Goal: Information Seeking & Learning: Learn about a topic

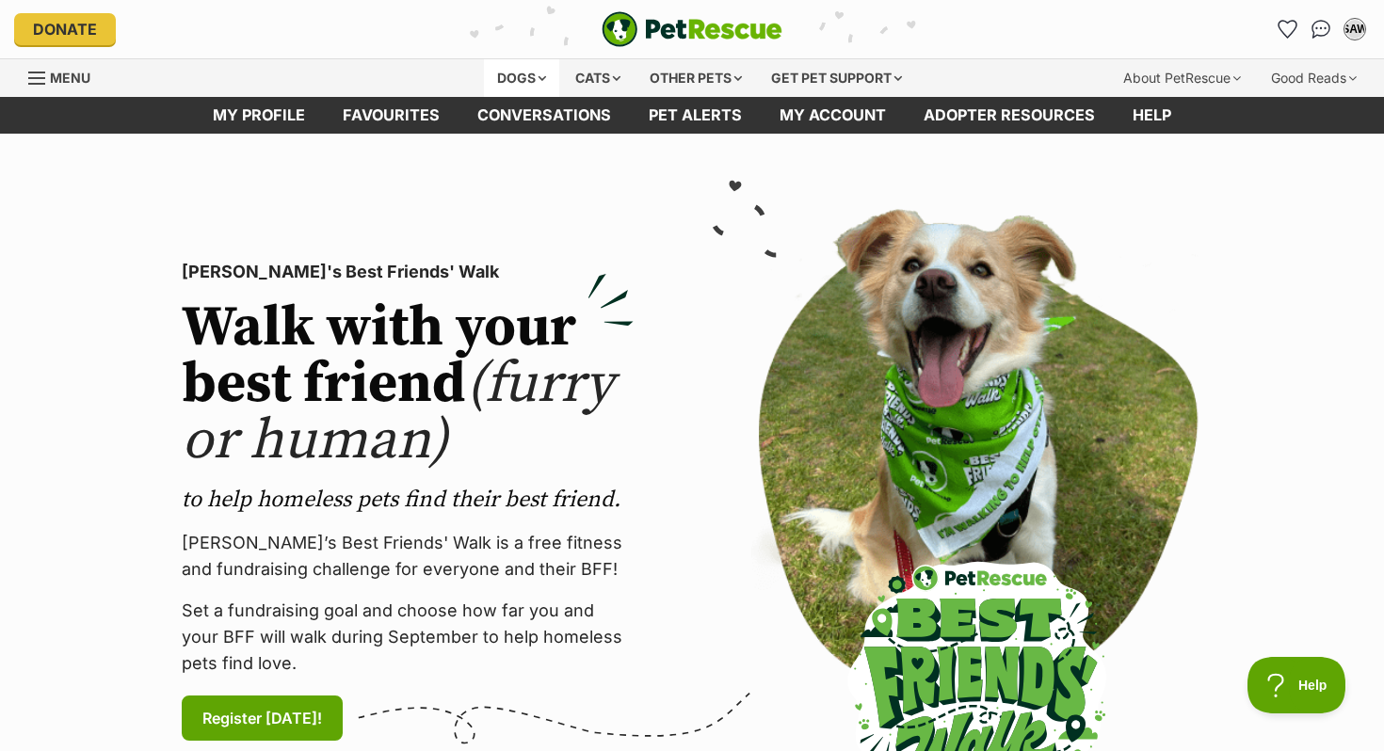
click at [526, 80] on div "Dogs" at bounding box center [521, 78] width 75 height 38
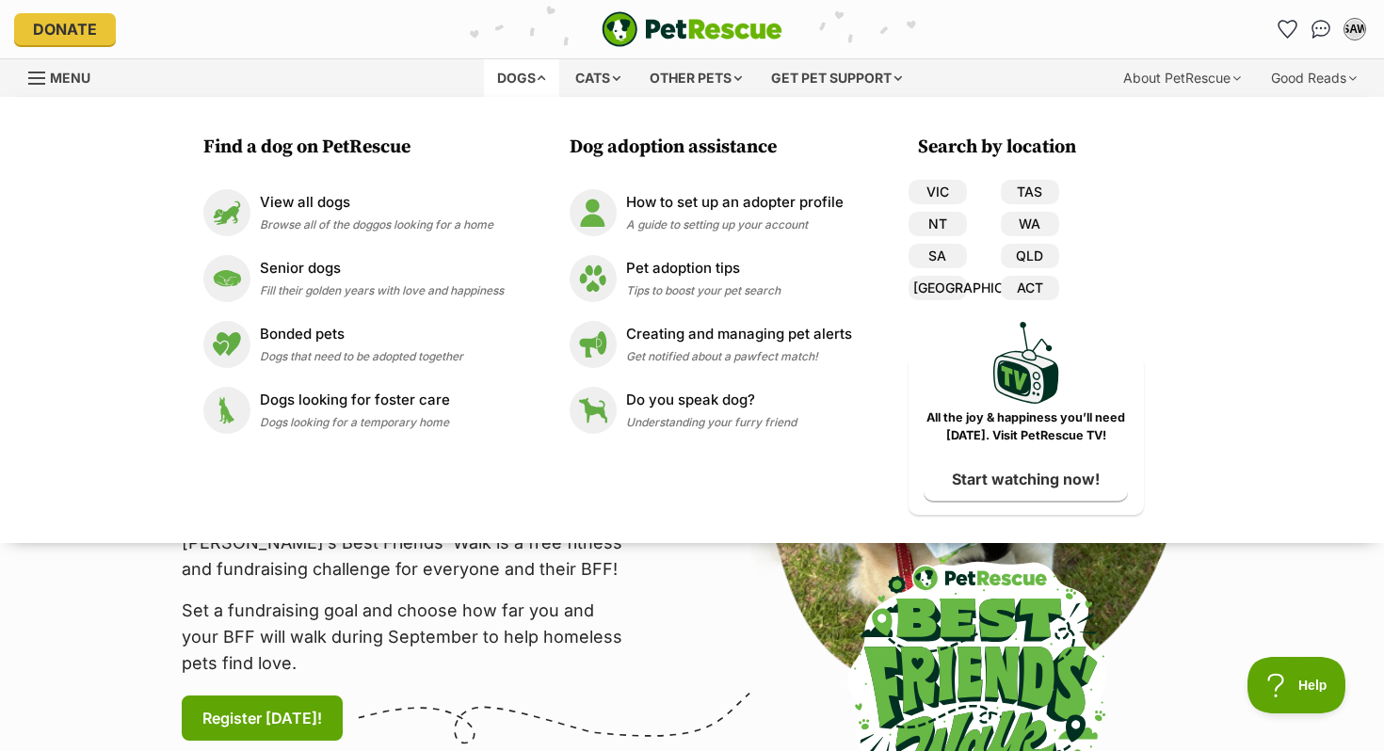
click at [551, 618] on p "Set a fundraising goal and choose how far you and your BFF will walk during Sep…" at bounding box center [408, 637] width 452 height 79
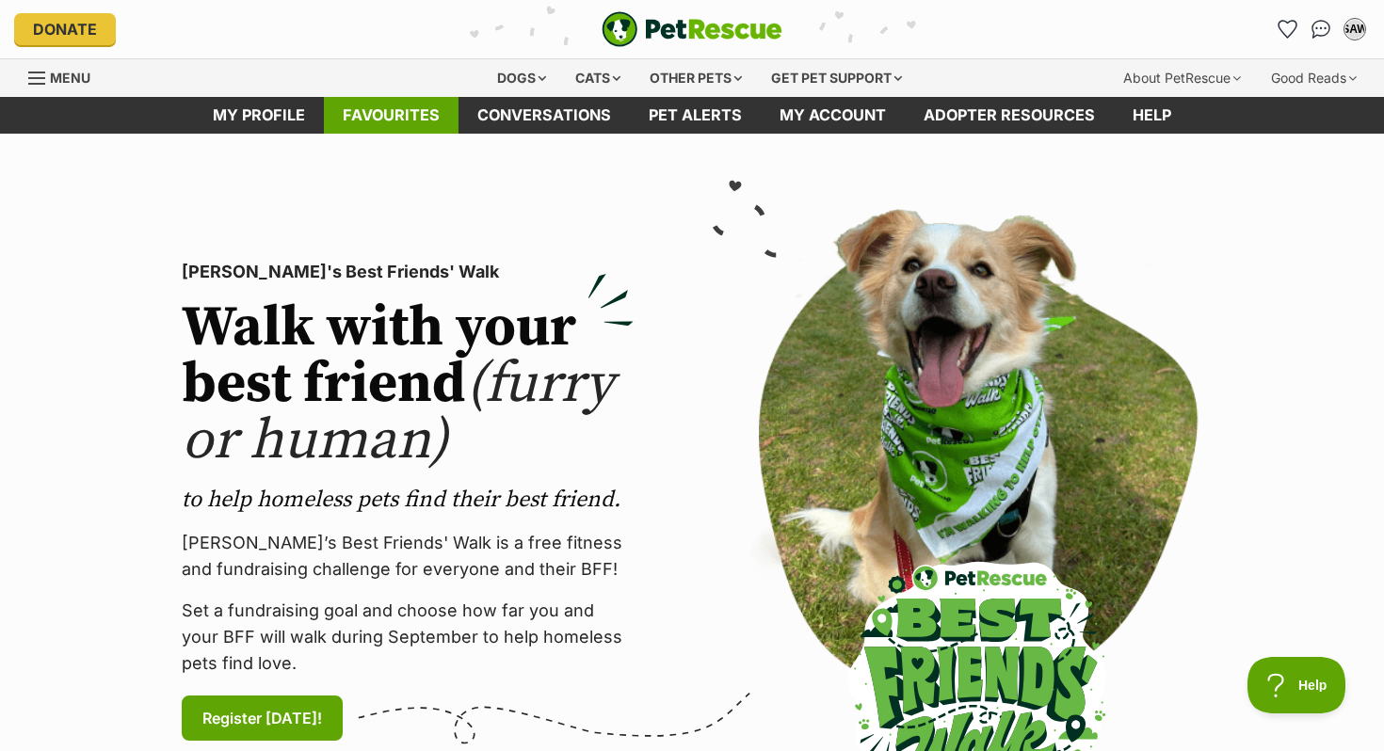
click at [409, 122] on link "Favourites" at bounding box center [391, 115] width 135 height 37
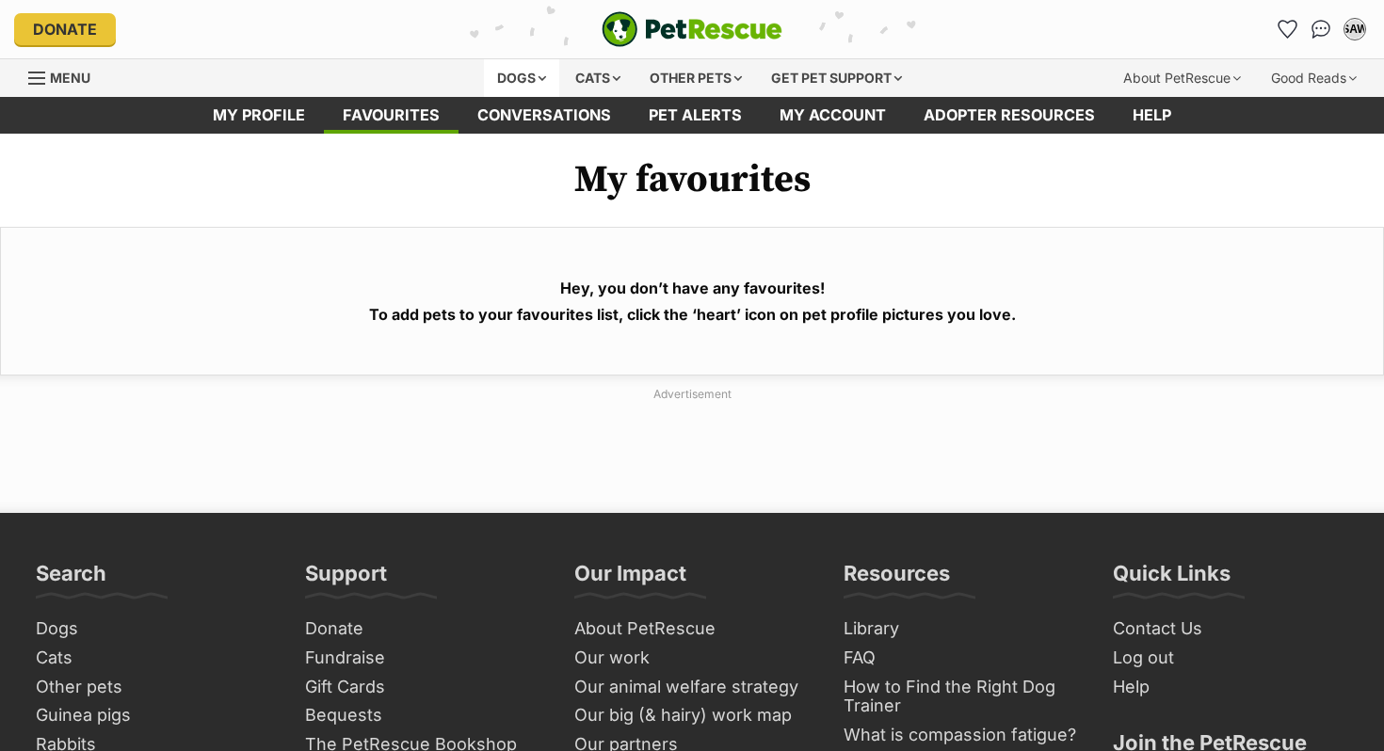
click at [505, 66] on div "Dogs" at bounding box center [521, 78] width 75 height 38
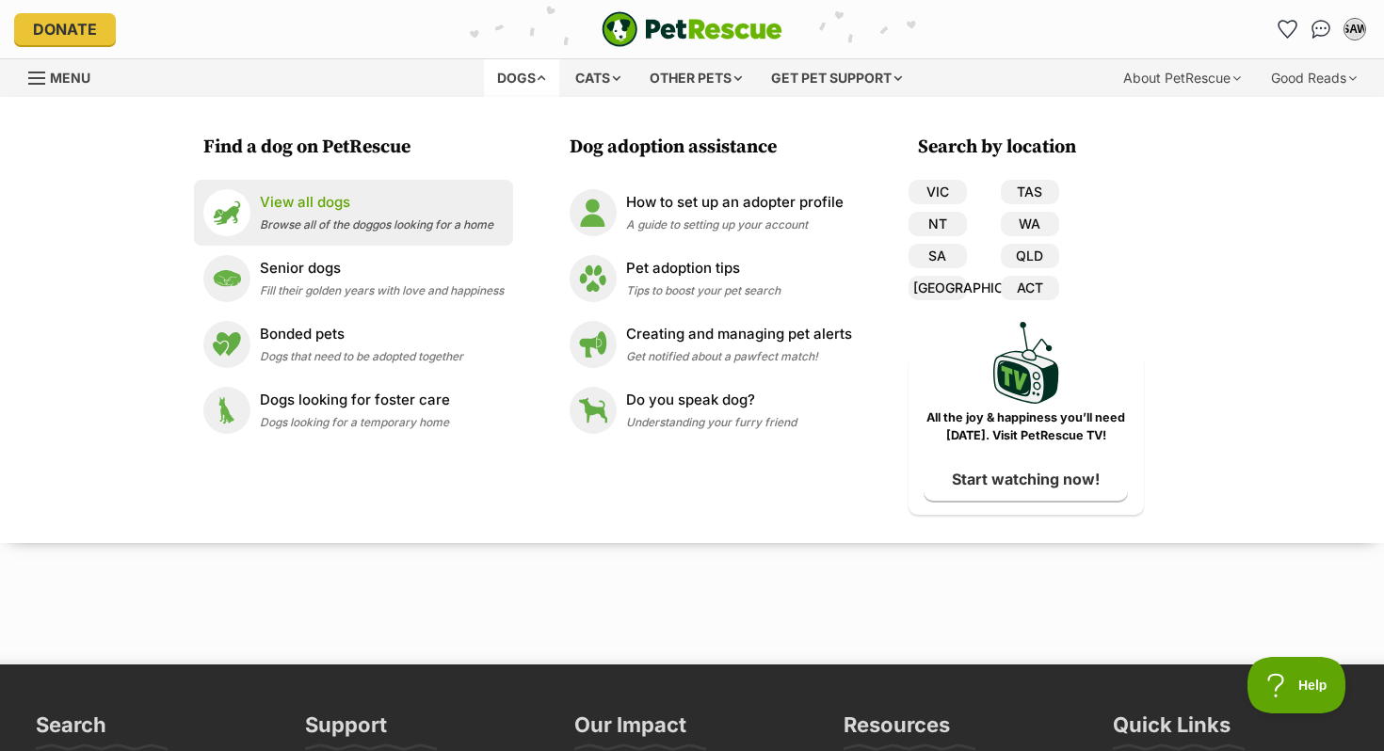
click at [388, 216] on div "View all dogs Browse all of the doggos looking for a home" at bounding box center [376, 212] width 233 height 40
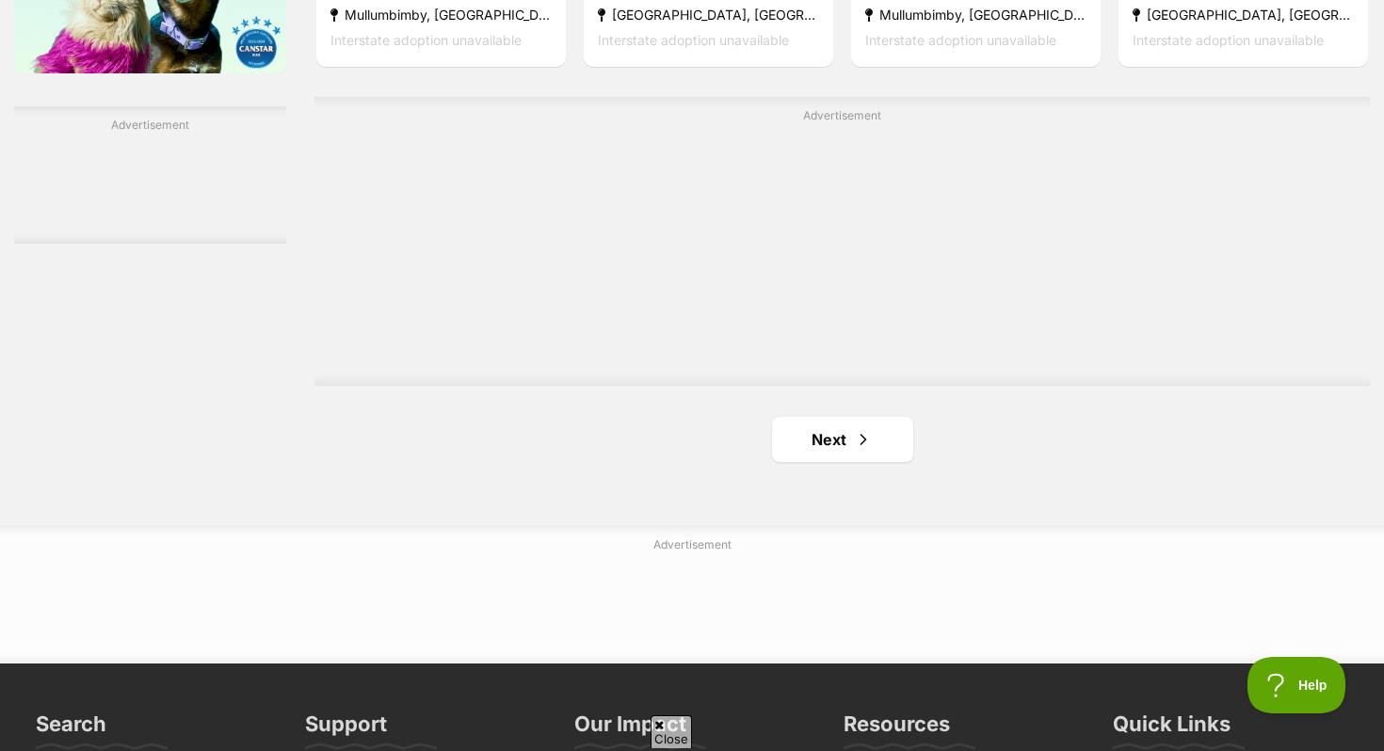
scroll to position [3081, 0]
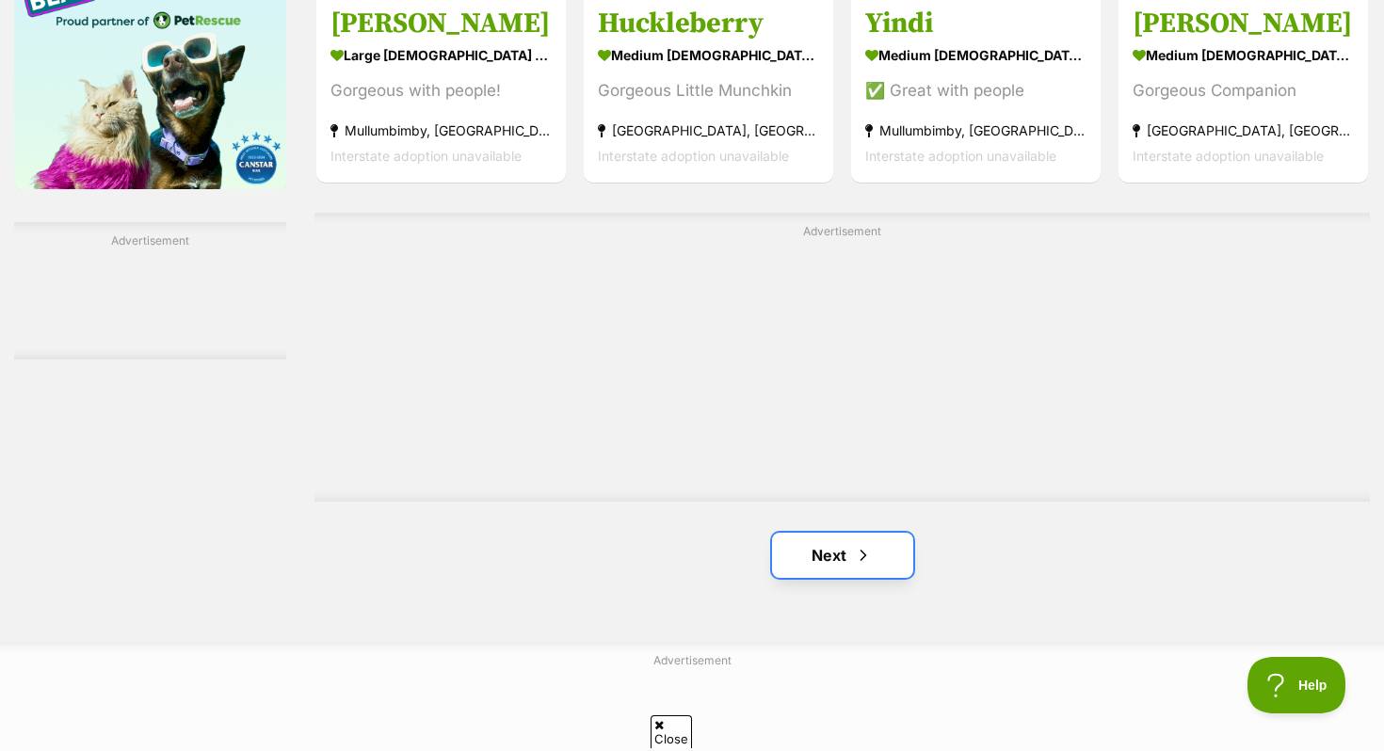
click at [834, 558] on link "Next" at bounding box center [842, 555] width 141 height 45
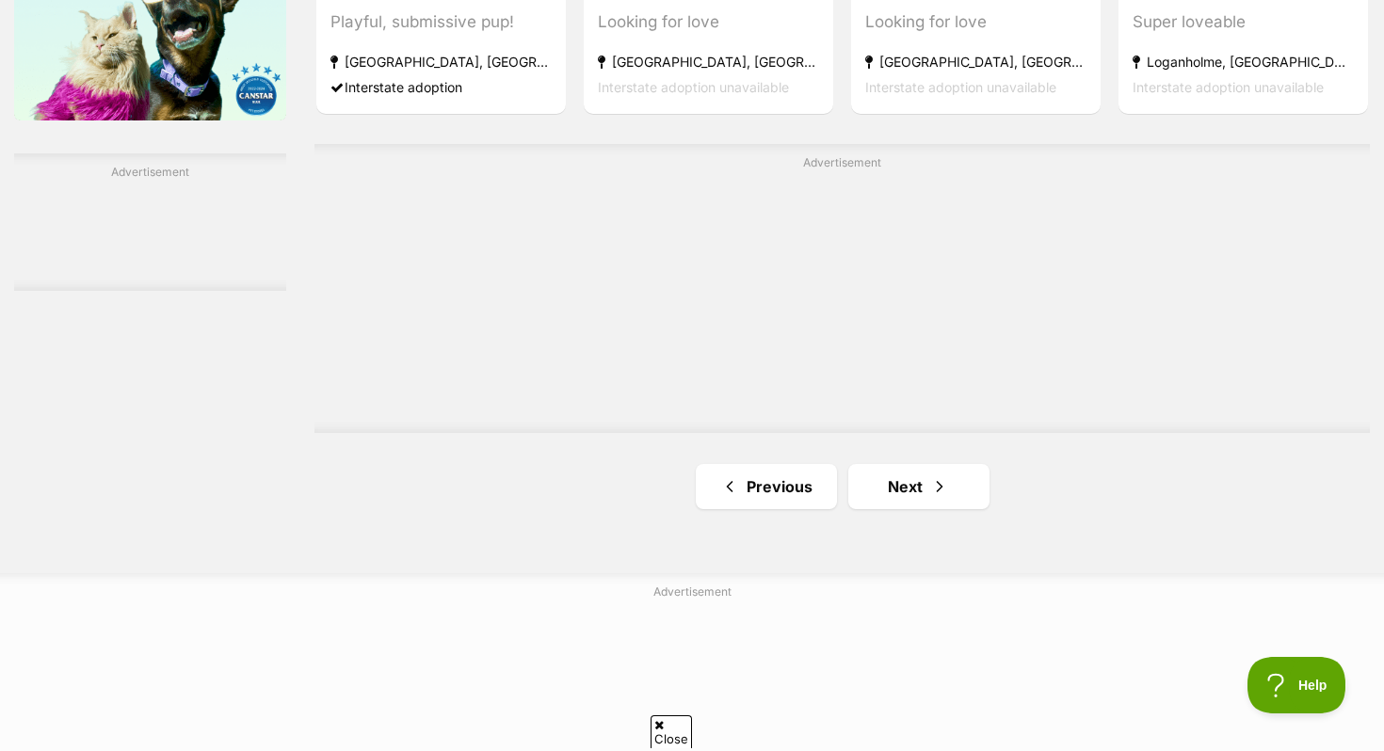
scroll to position [3171, 0]
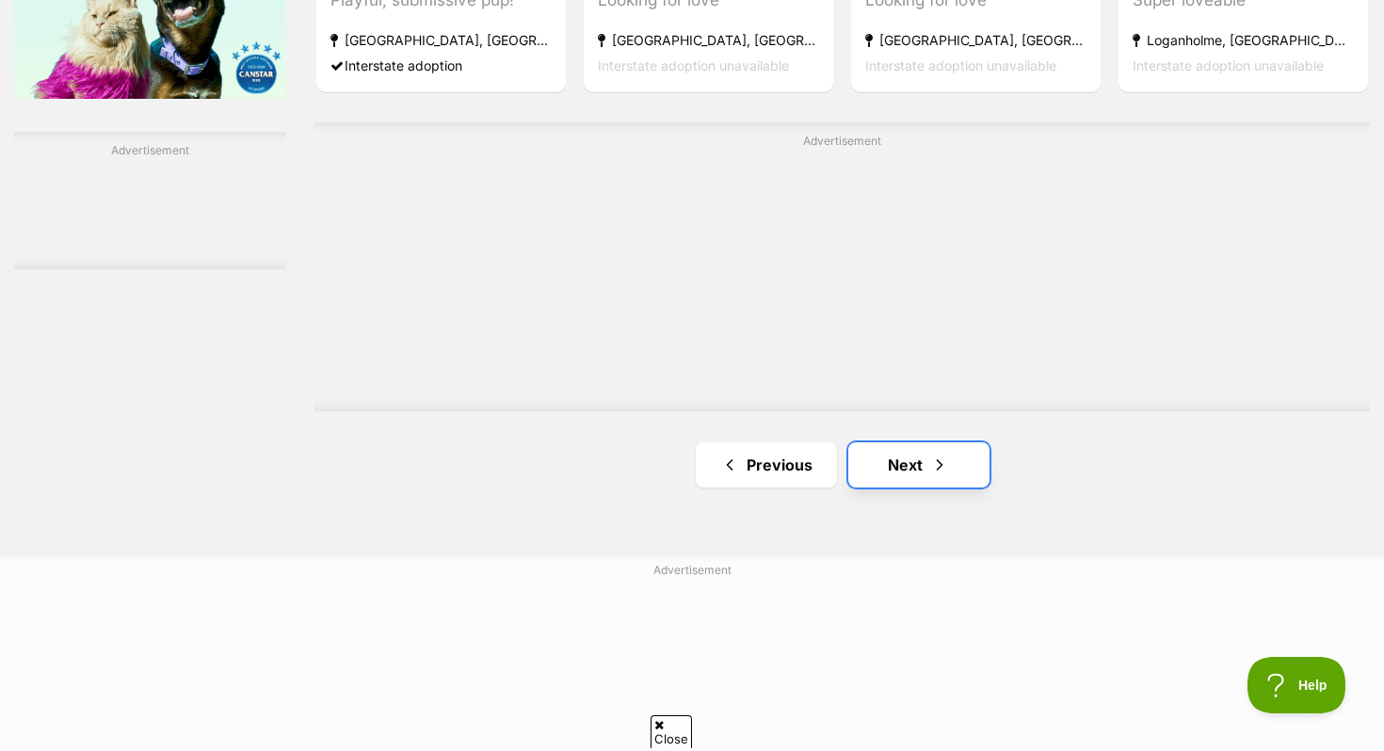
click at [905, 488] on link "Next" at bounding box center [918, 464] width 141 height 45
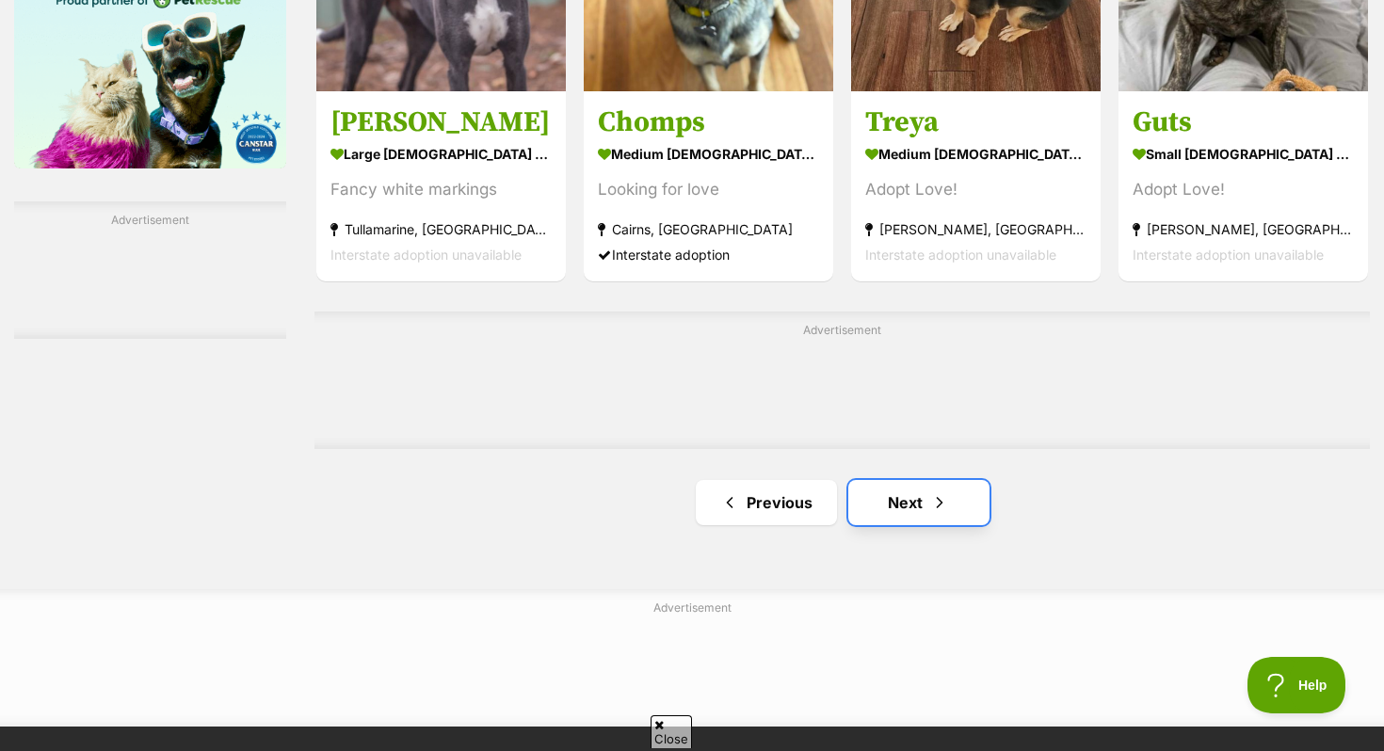
click at [922, 494] on link "Next" at bounding box center [918, 502] width 141 height 45
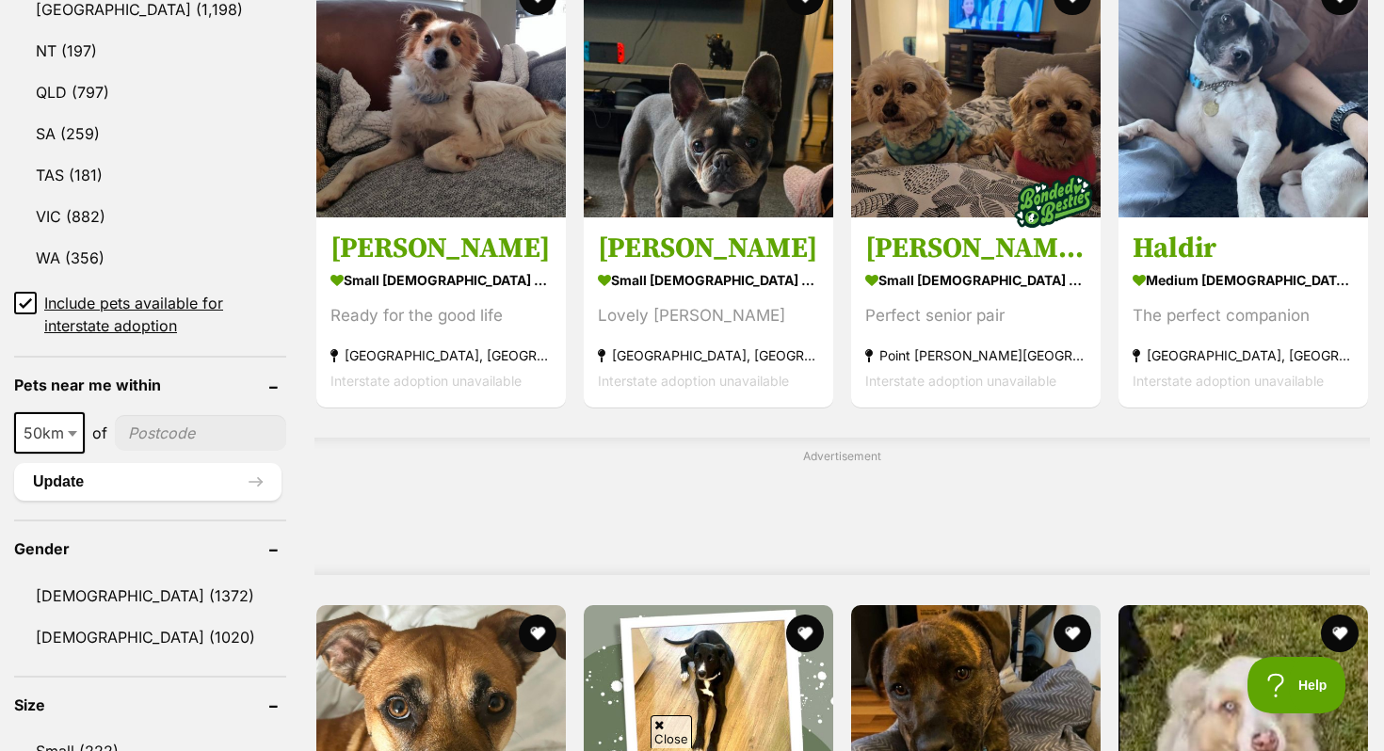
scroll to position [1096, 0]
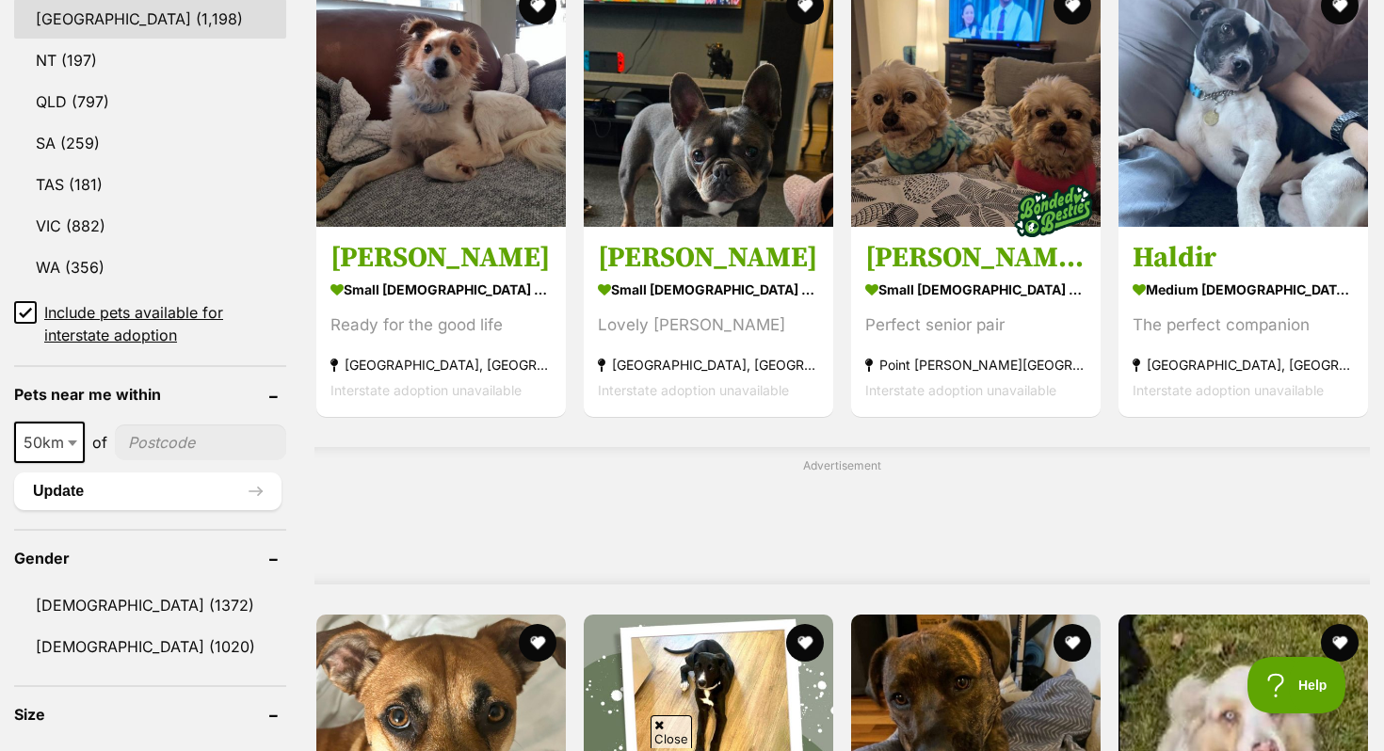
click at [108, 22] on link "[GEOGRAPHIC_DATA] (1,198)" at bounding box center [150, 19] width 272 height 40
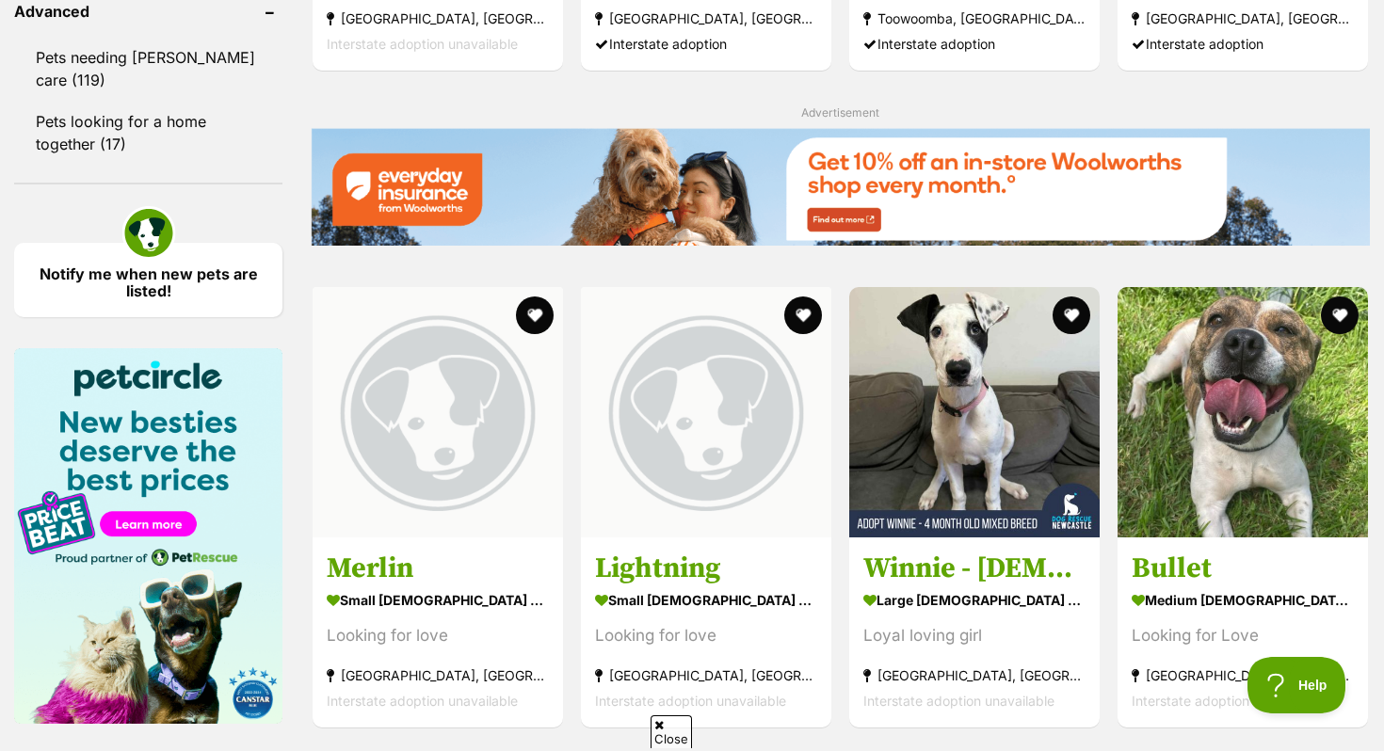
scroll to position [3007, 0]
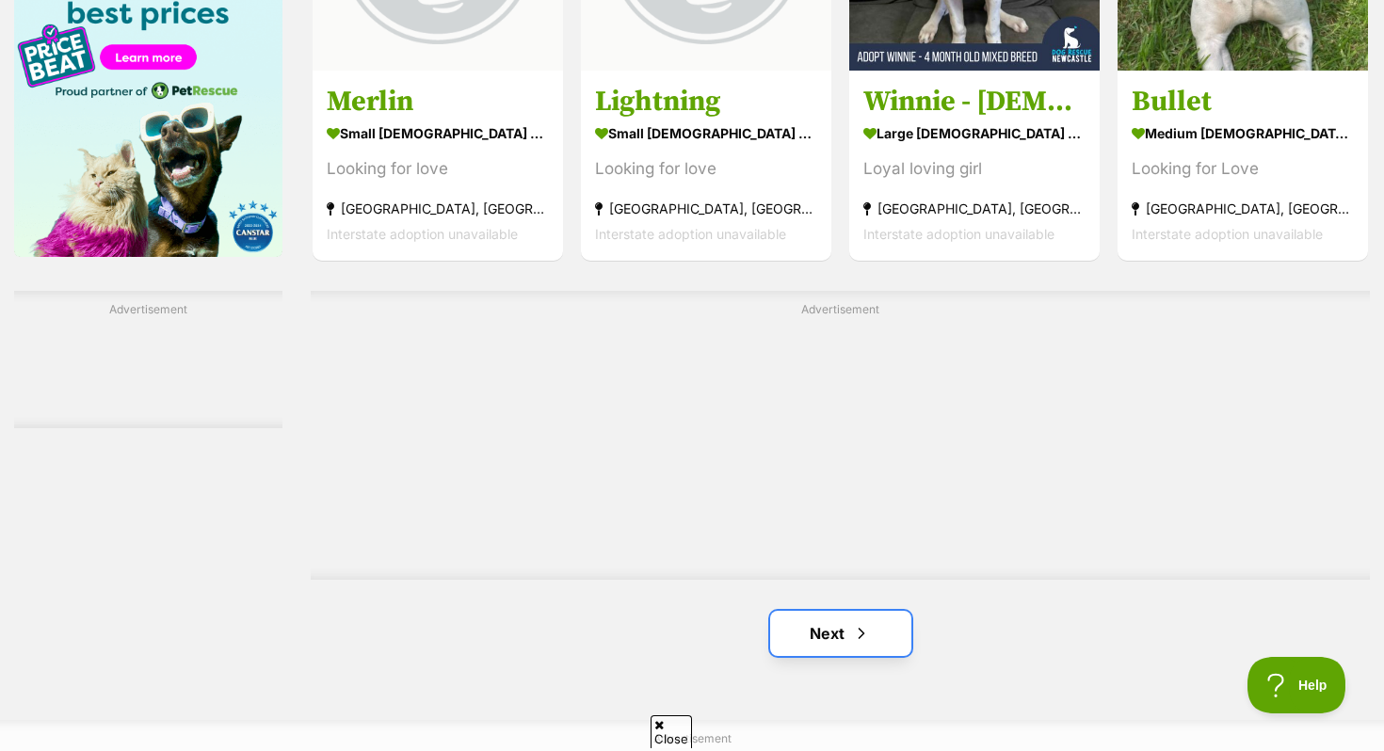
click at [833, 630] on link "Next" at bounding box center [840, 633] width 141 height 45
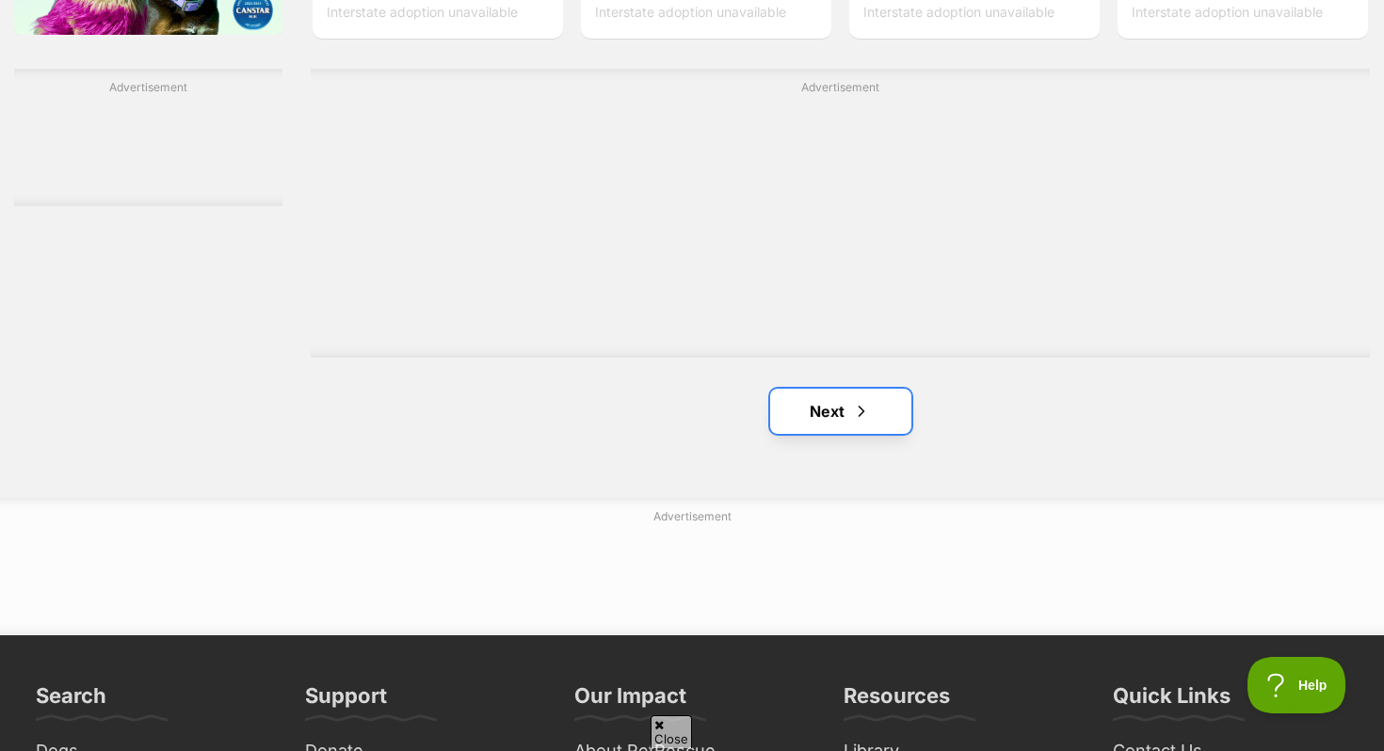
scroll to position [3230, 0]
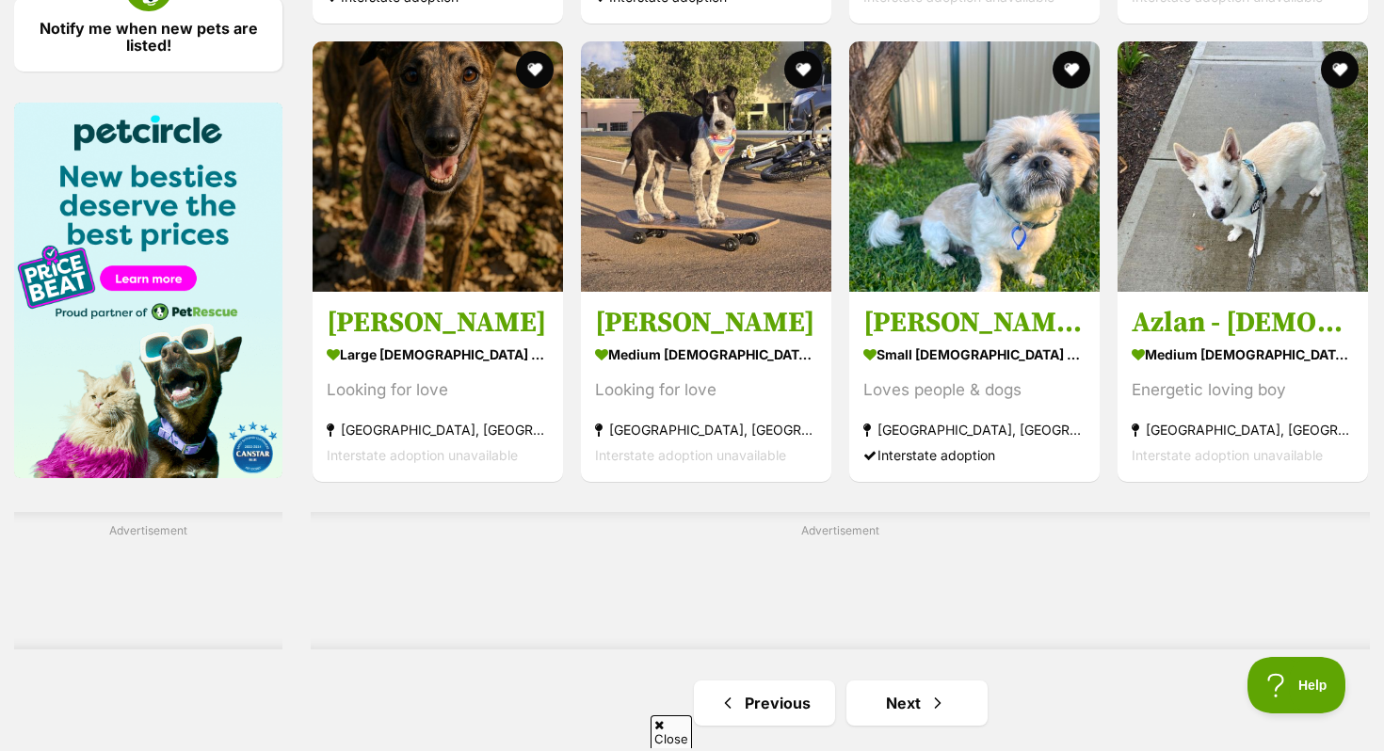
scroll to position [2864, 0]
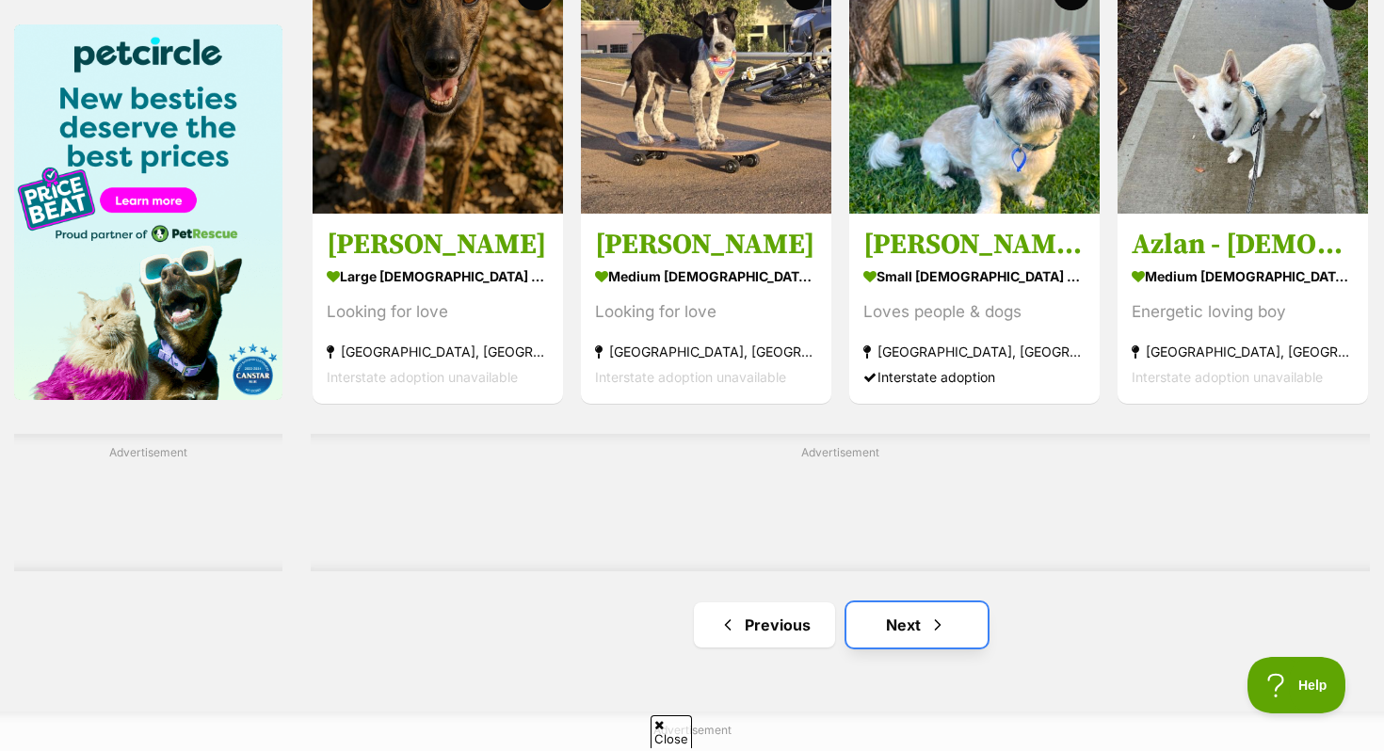
click at [905, 637] on link "Next" at bounding box center [916, 624] width 141 height 45
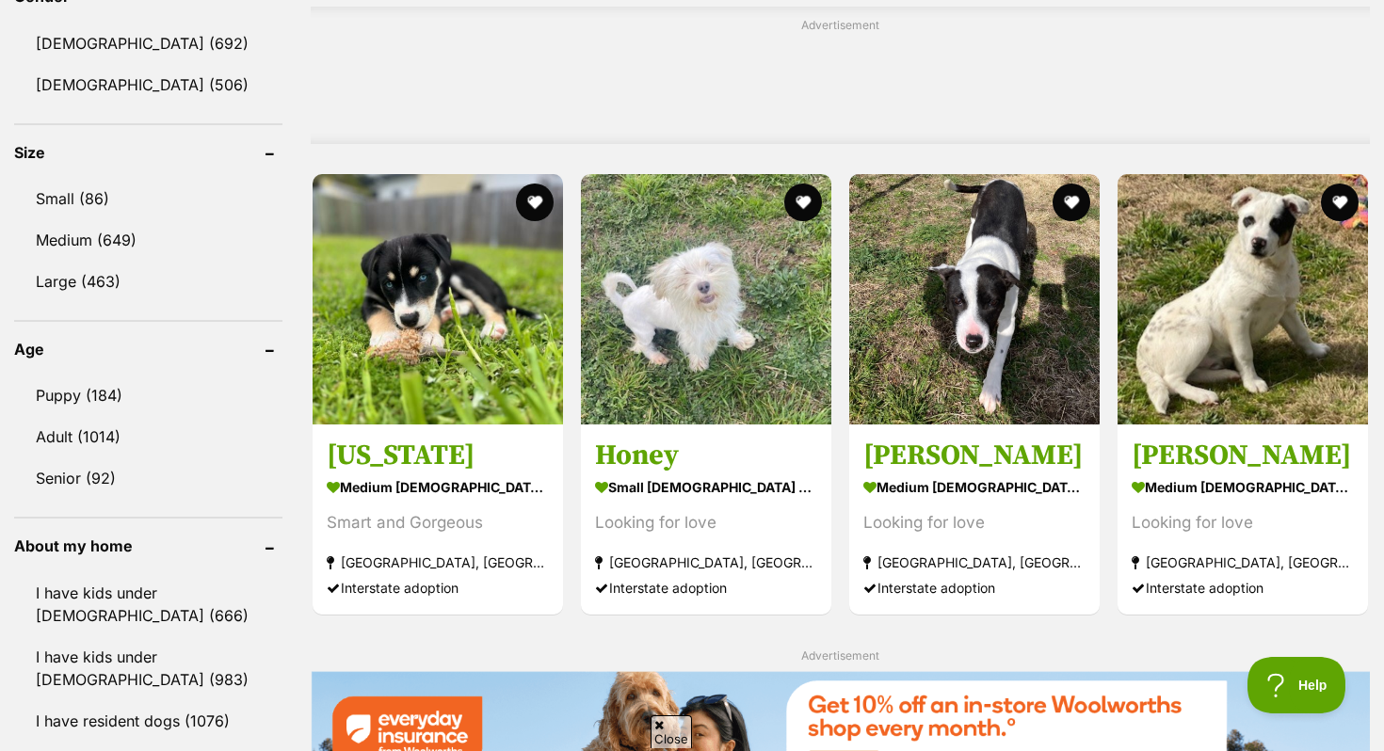
scroll to position [1683, 0]
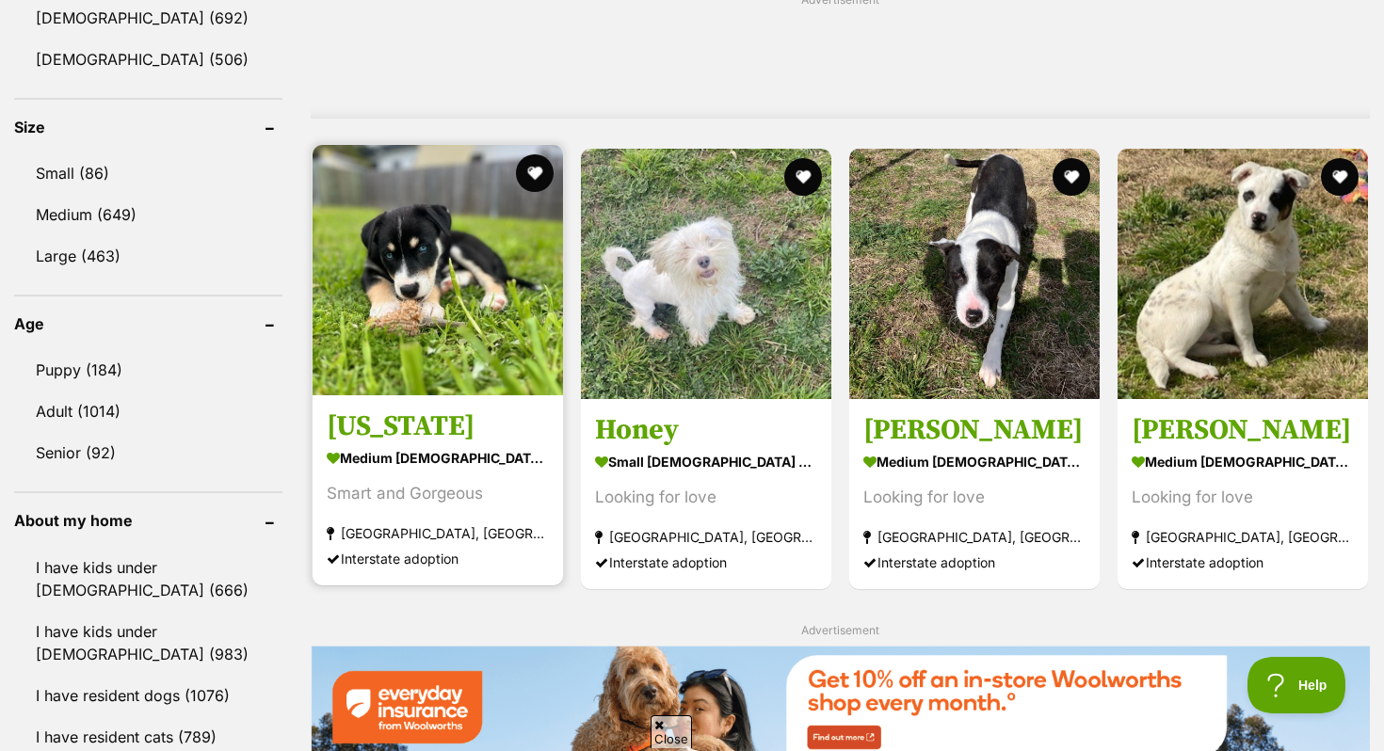
click at [405, 316] on img at bounding box center [437, 270] width 250 height 250
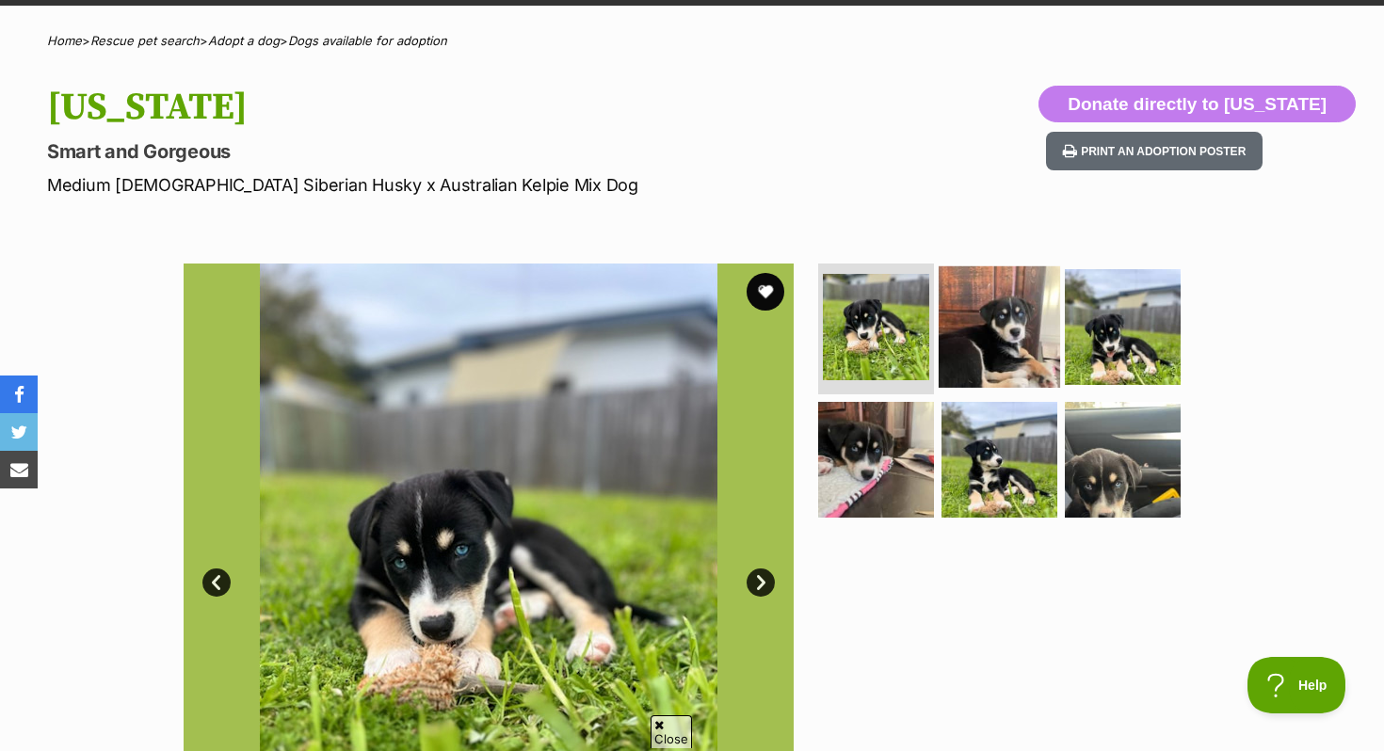
click at [989, 336] on img at bounding box center [998, 325] width 121 height 121
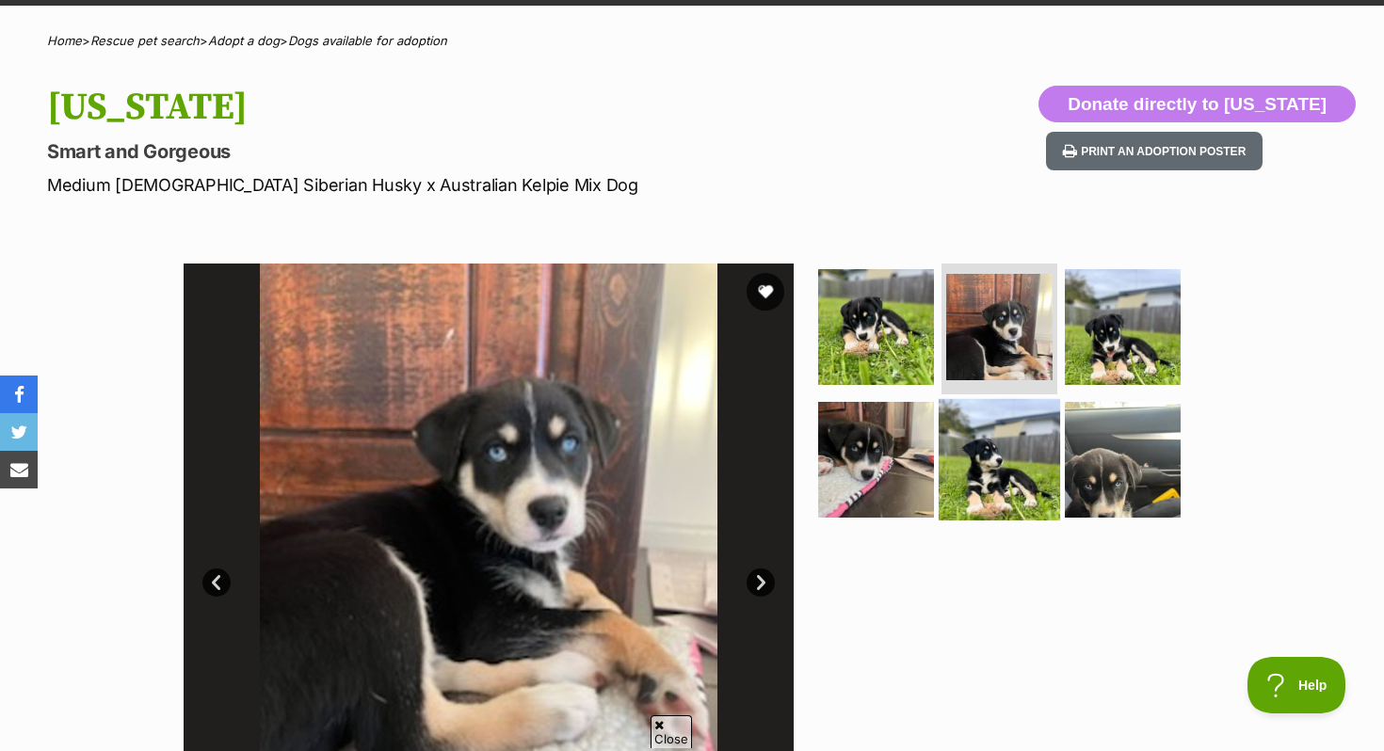
click at [988, 455] on img at bounding box center [998, 459] width 121 height 121
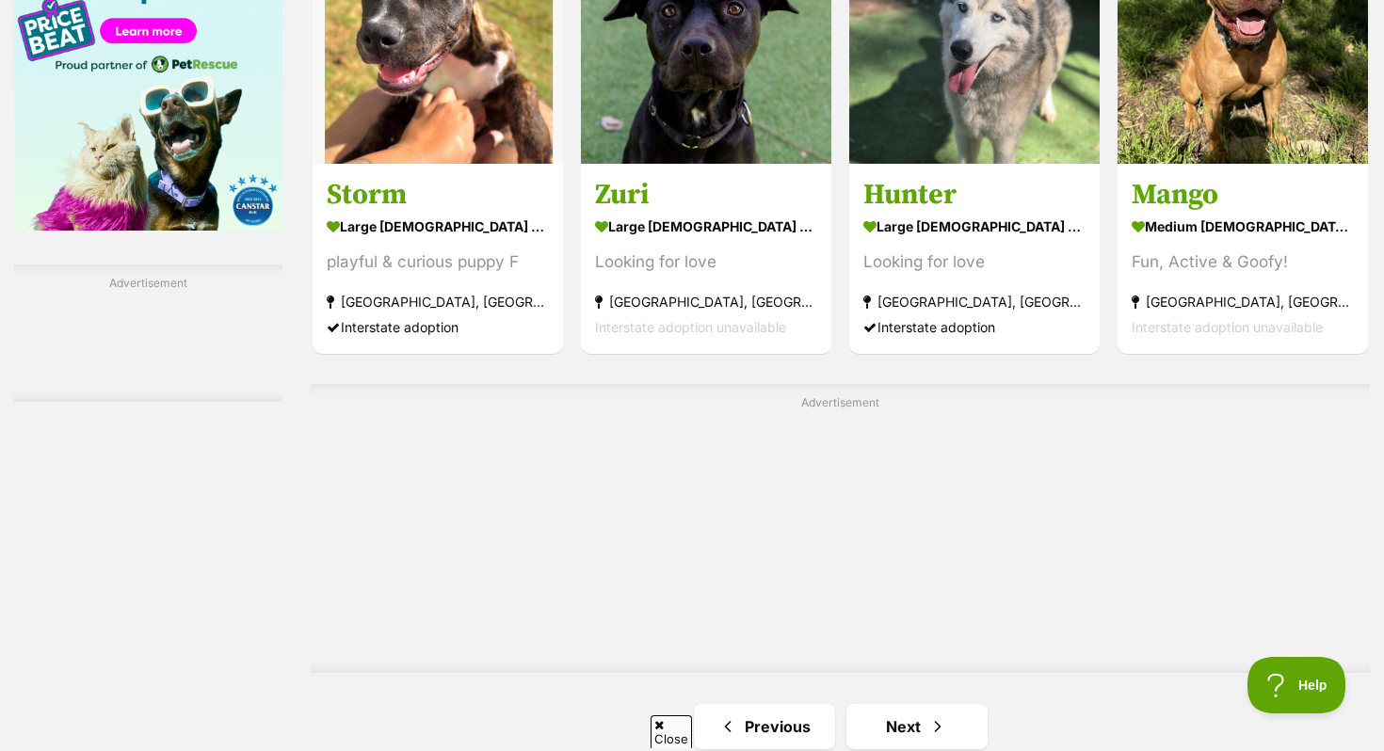
scroll to position [3255, 0]
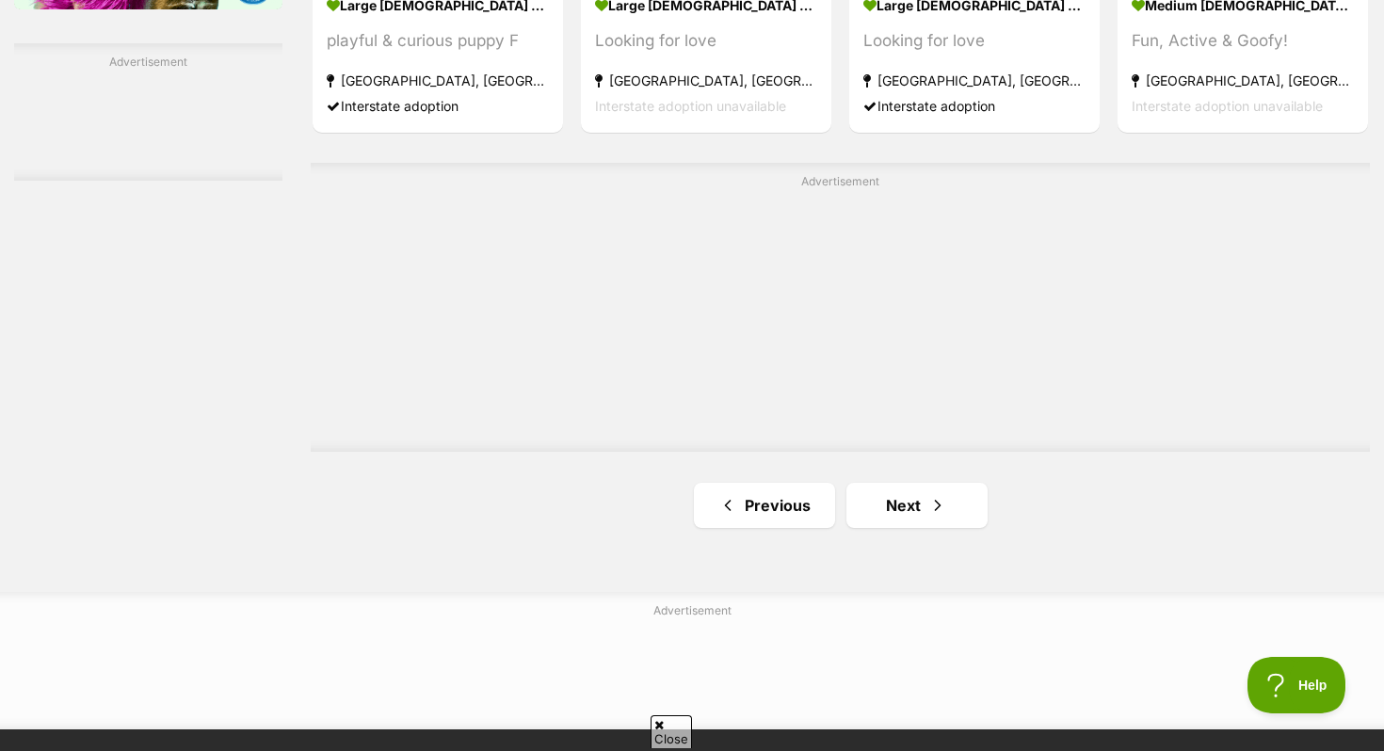
click at [939, 515] on span "Next page" at bounding box center [937, 505] width 19 height 23
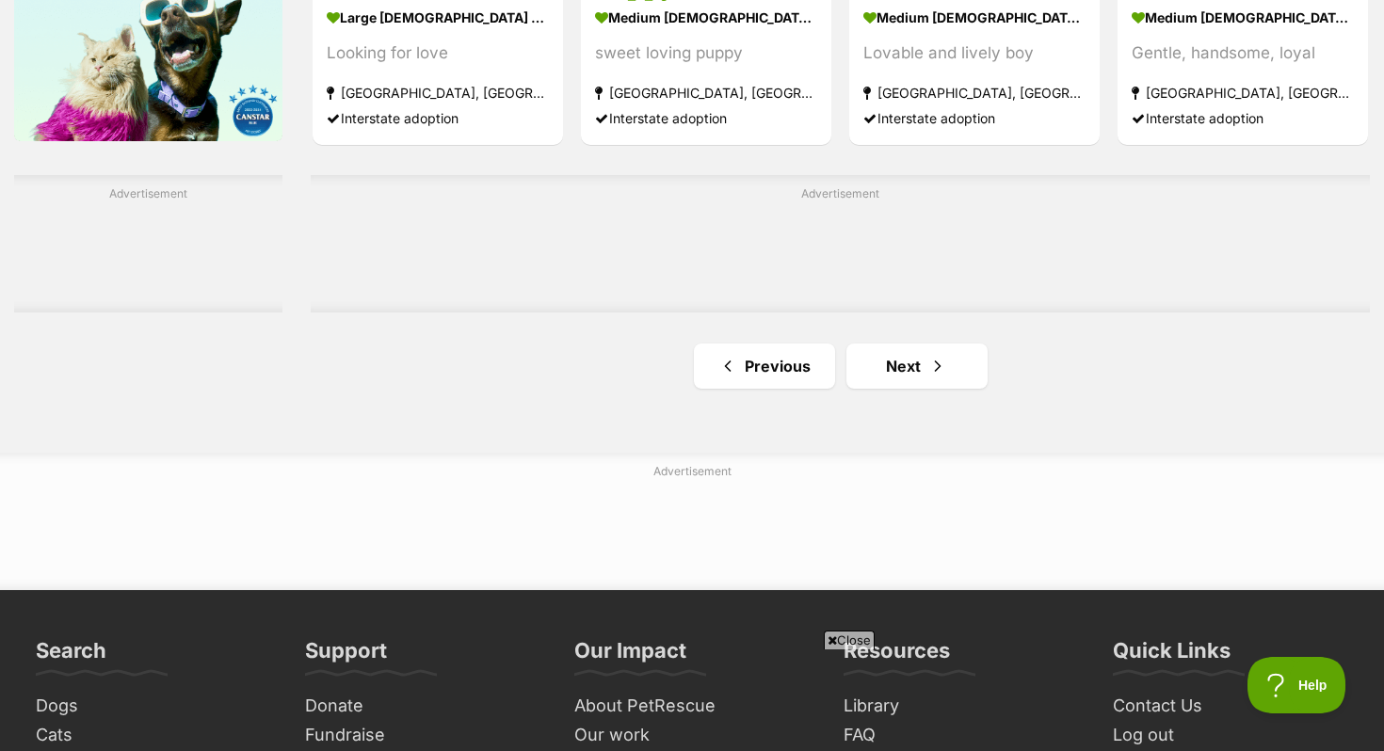
scroll to position [3223, 0]
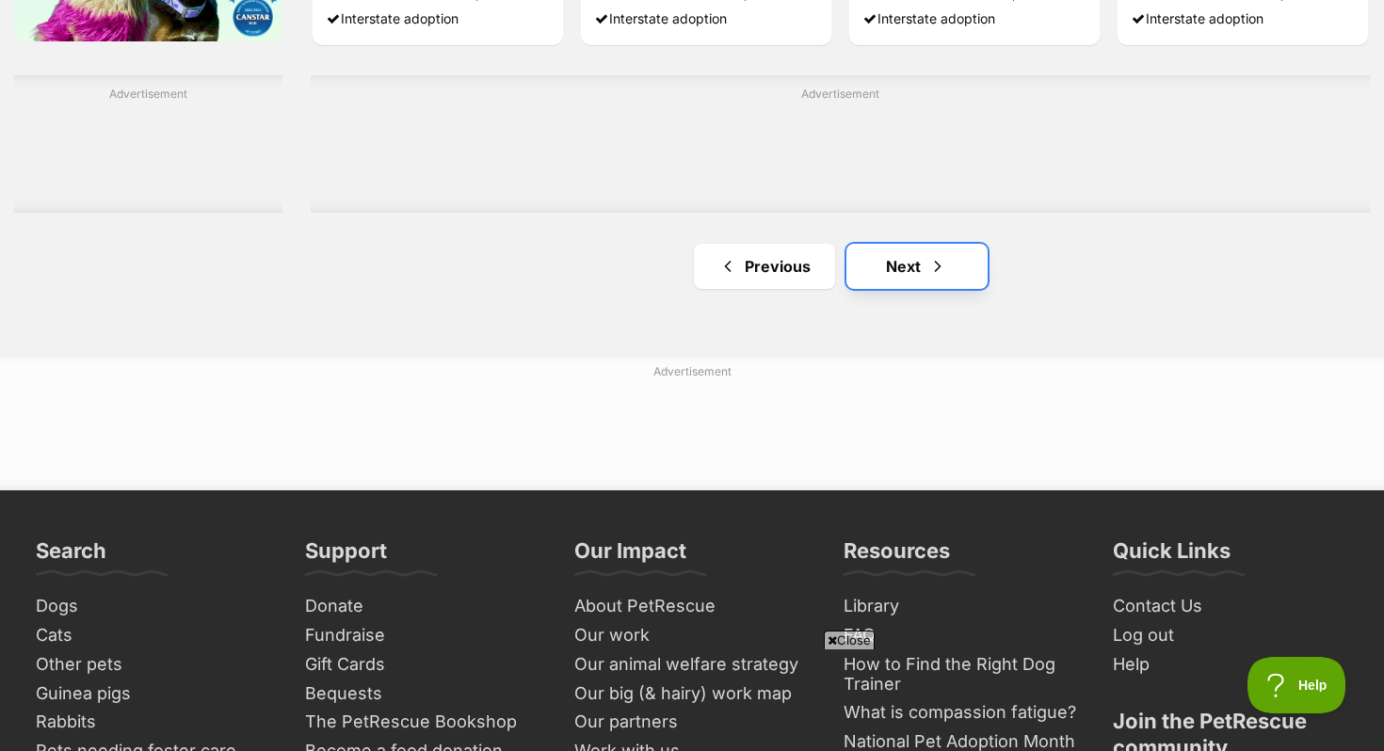
click at [922, 254] on link "Next" at bounding box center [916, 266] width 141 height 45
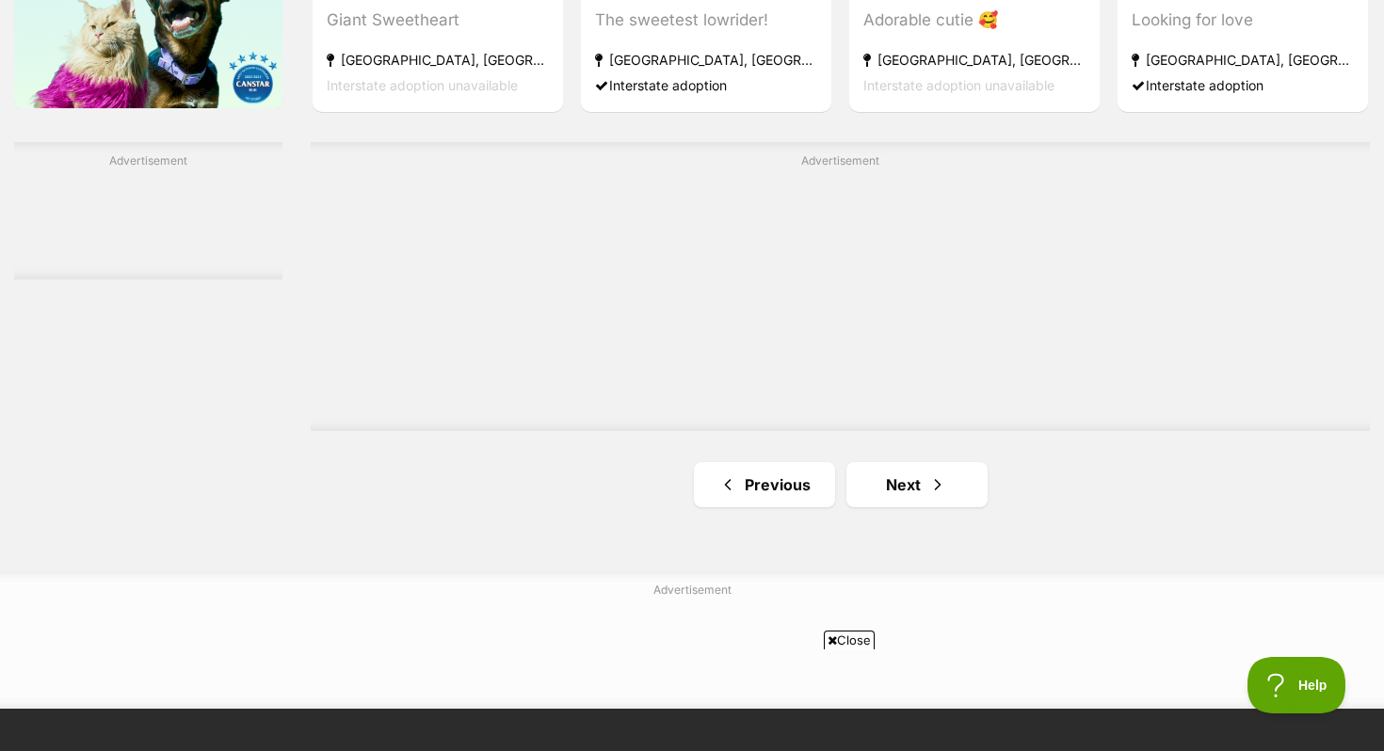
scroll to position [3162, 0]
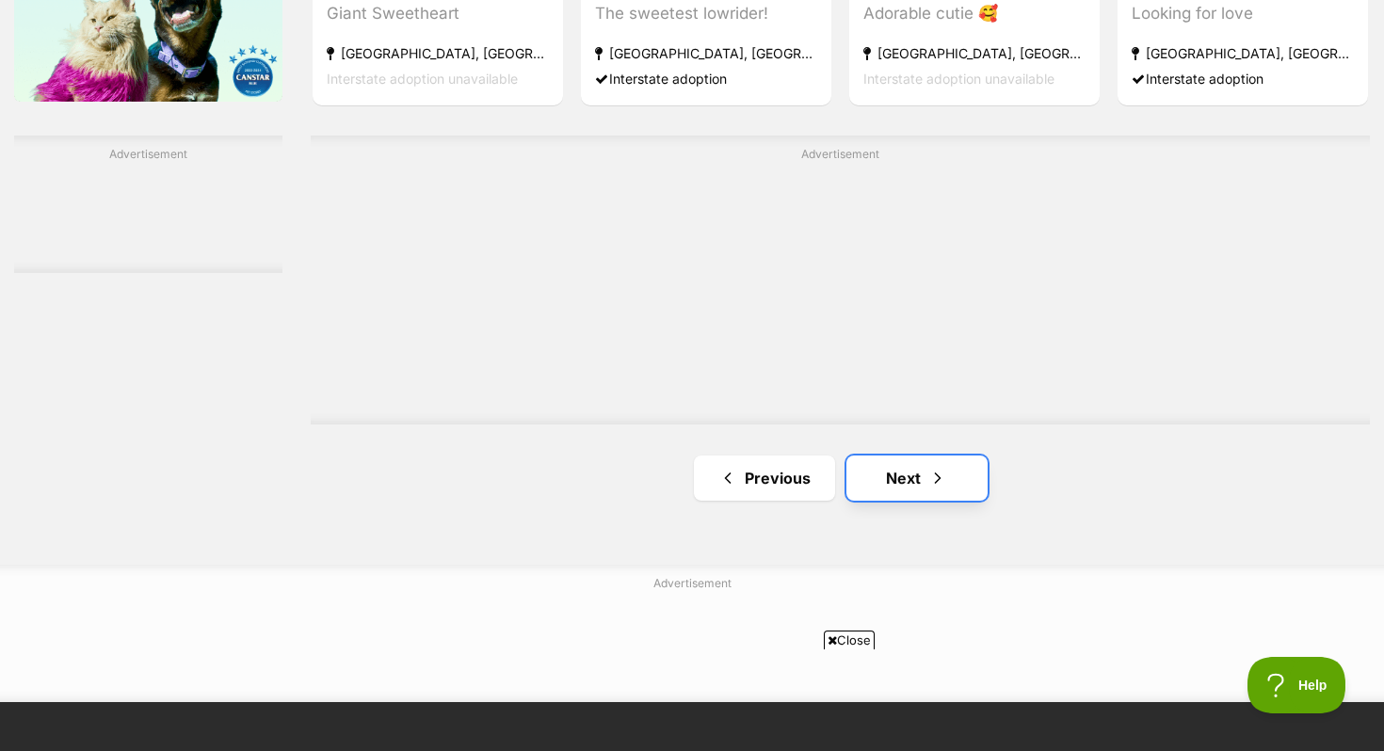
click at [907, 492] on link "Next" at bounding box center [916, 478] width 141 height 45
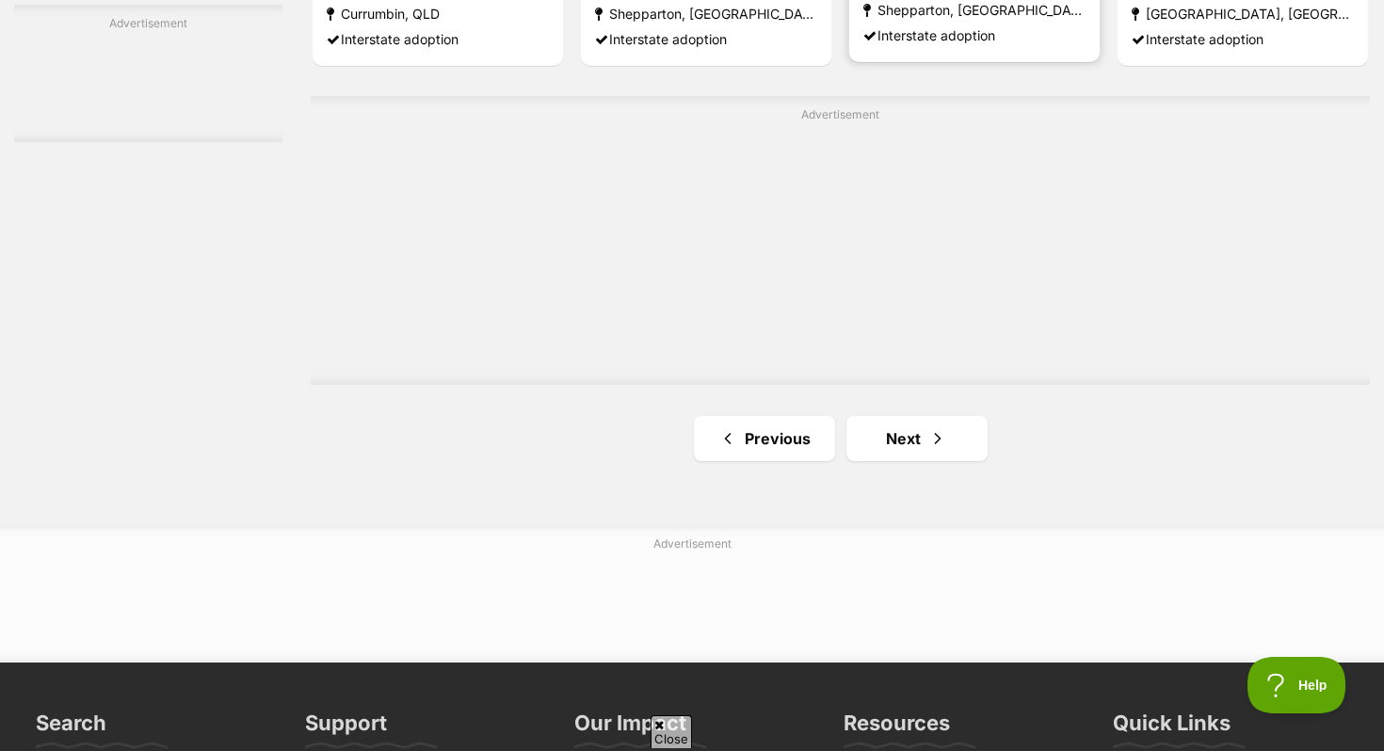
scroll to position [3579, 0]
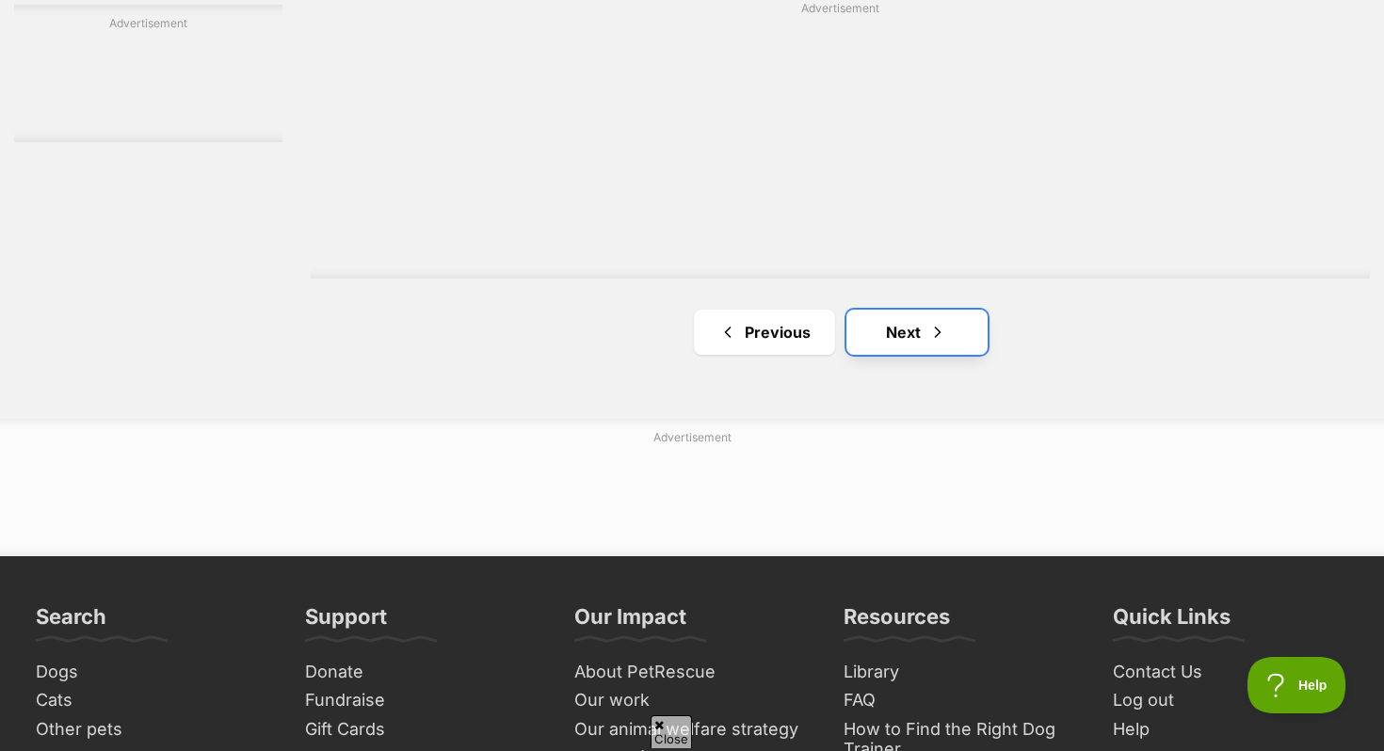
click at [885, 310] on link "Next" at bounding box center [916, 332] width 141 height 45
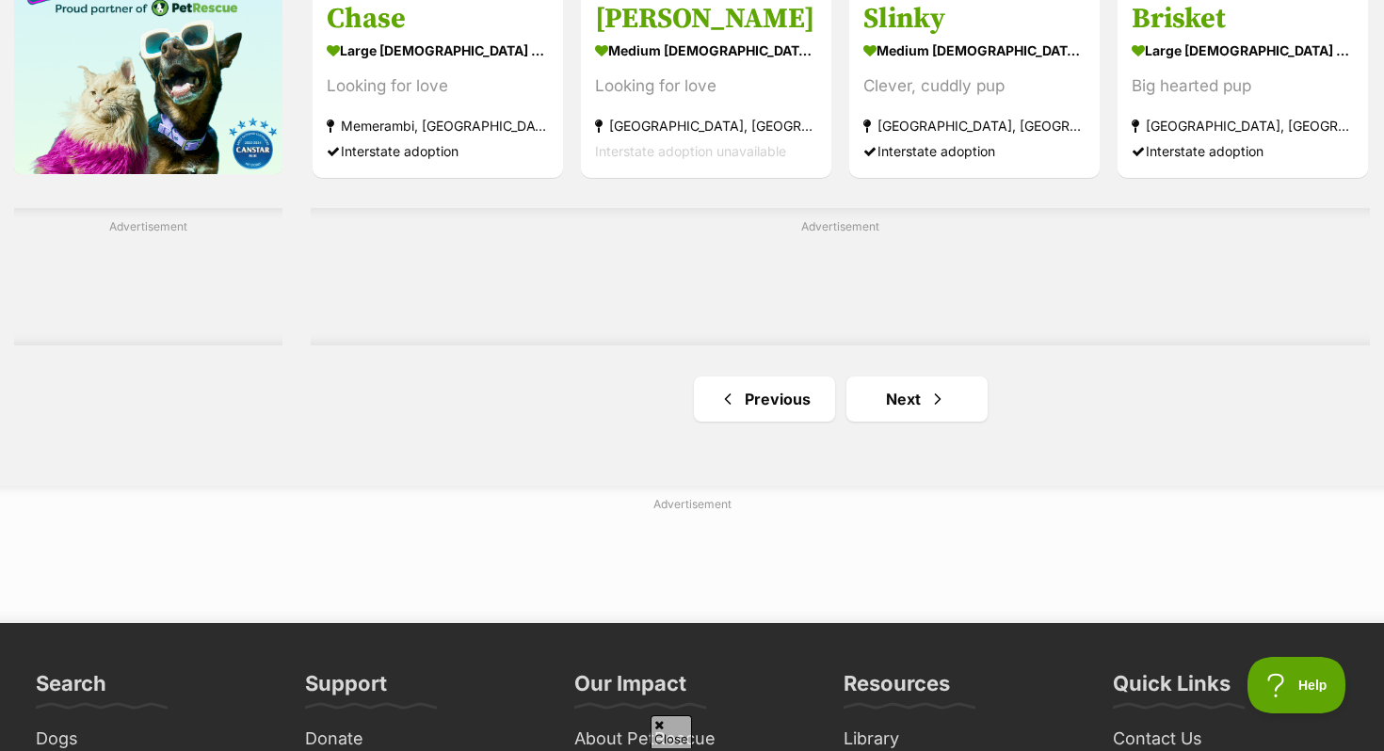
scroll to position [3224, 0]
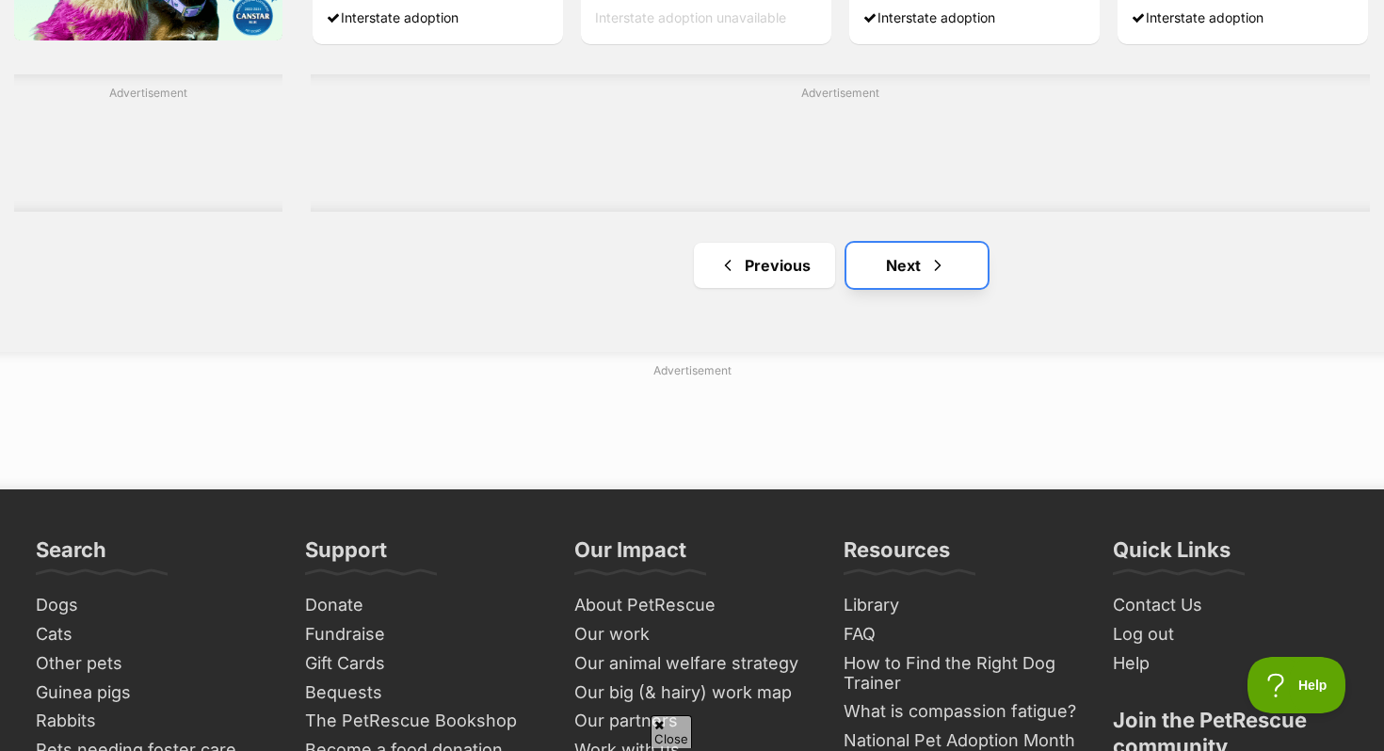
click at [905, 274] on link "Next" at bounding box center [916, 265] width 141 height 45
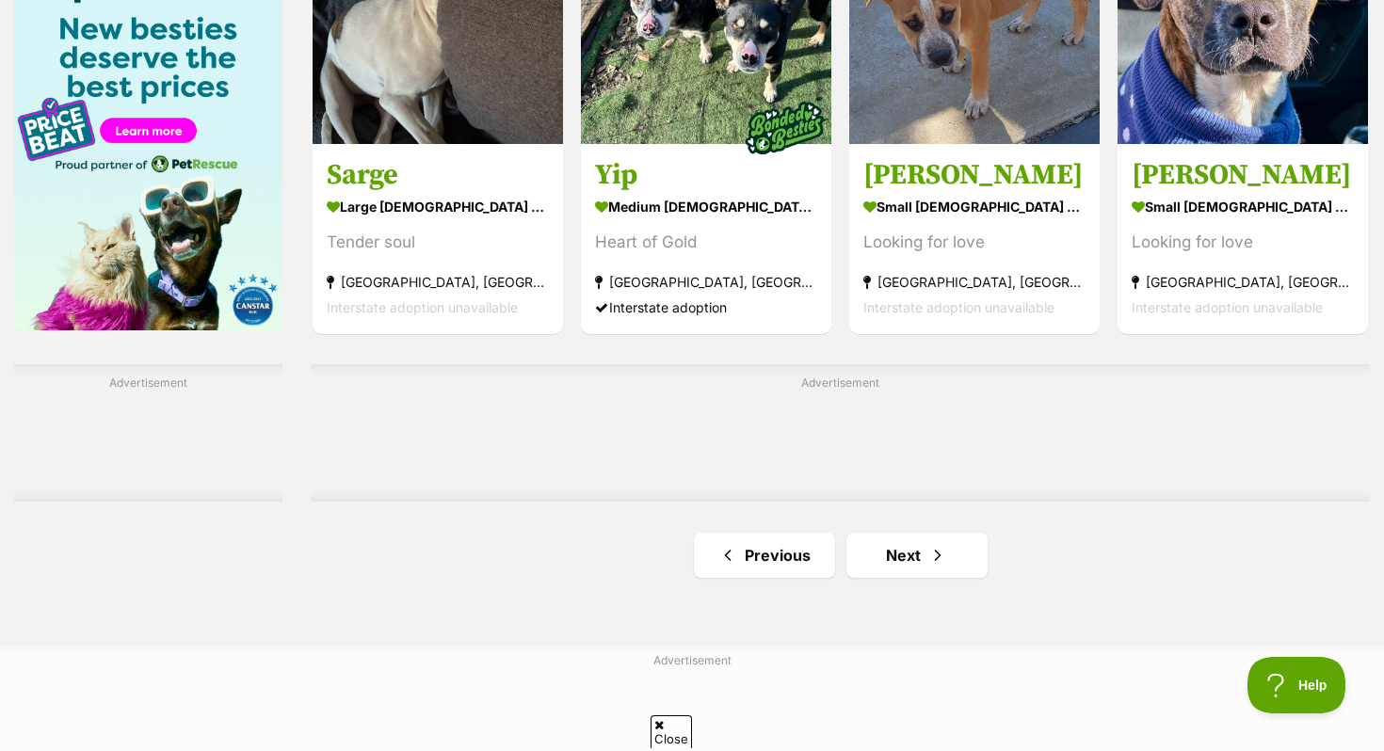
scroll to position [3128, 0]
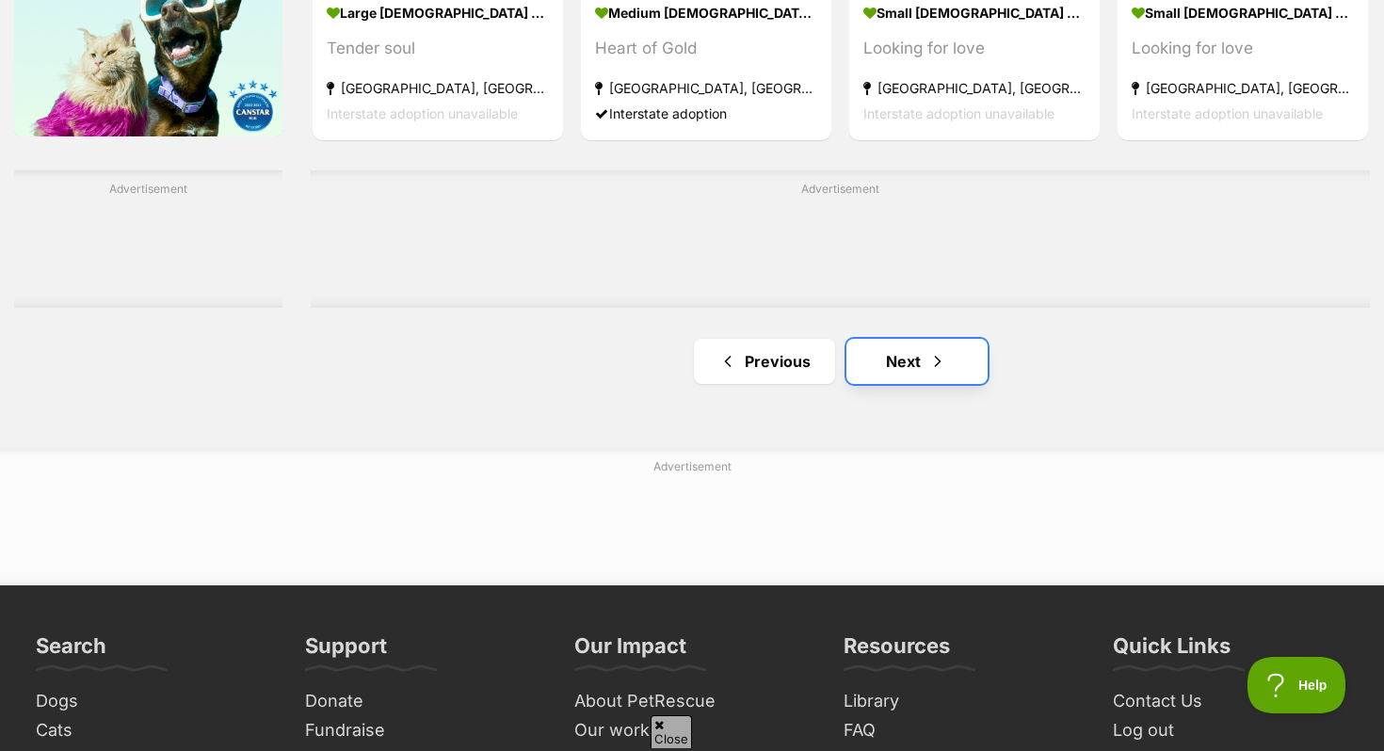
click at [889, 376] on link "Next" at bounding box center [916, 361] width 141 height 45
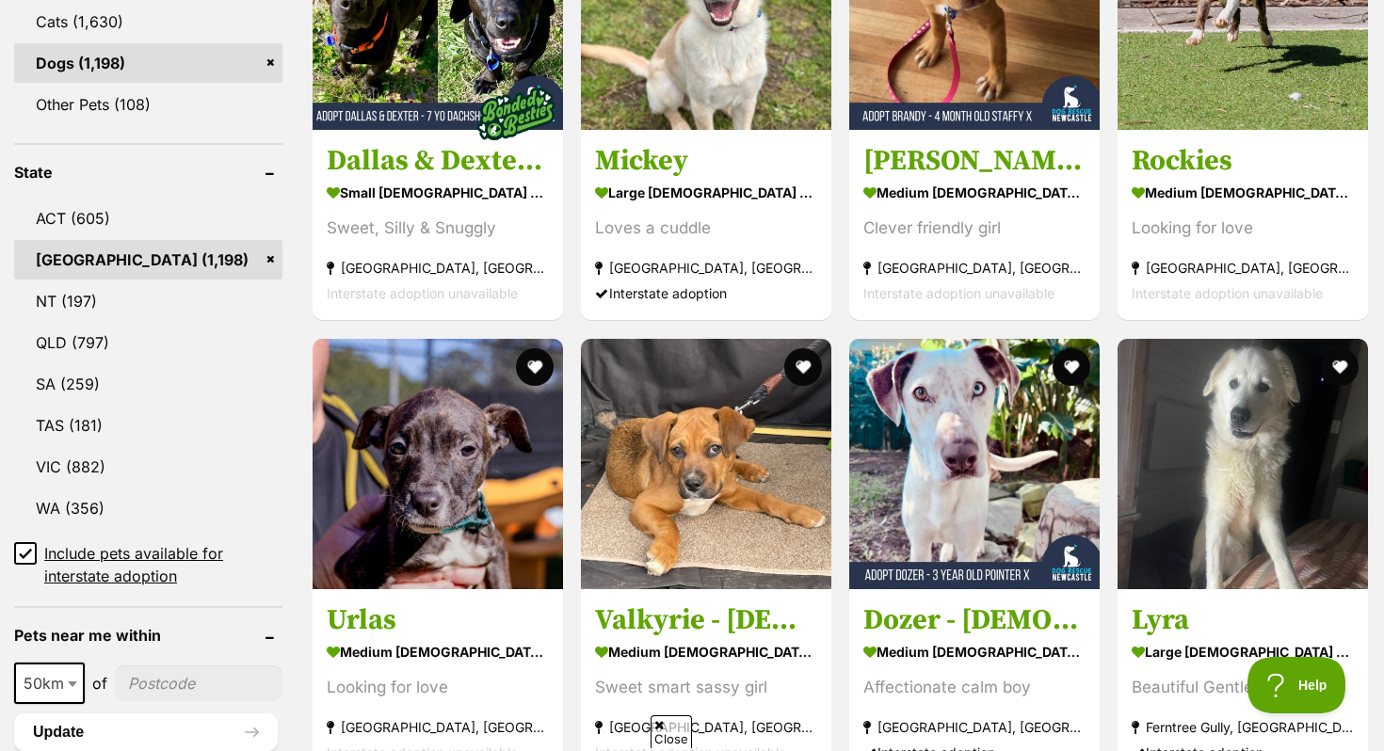
scroll to position [511, 0]
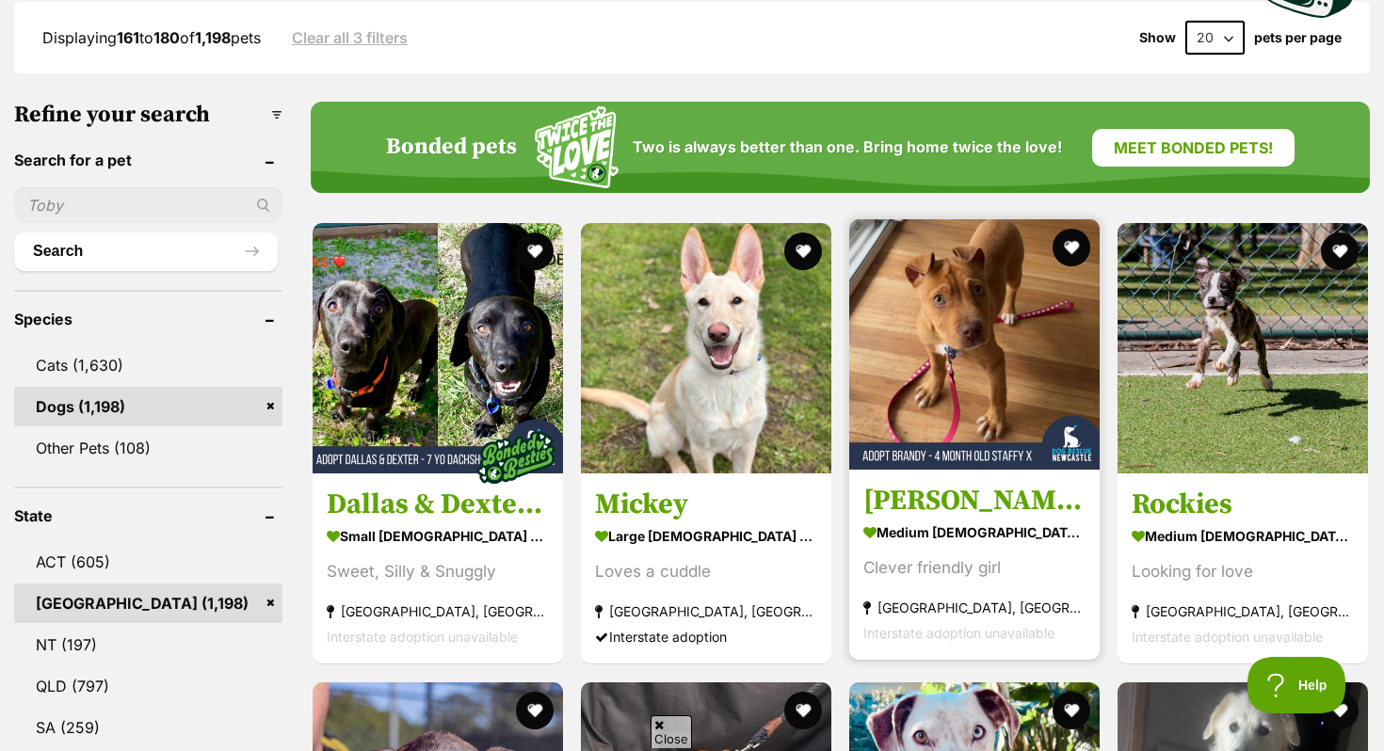
click at [930, 375] on img at bounding box center [974, 344] width 250 height 250
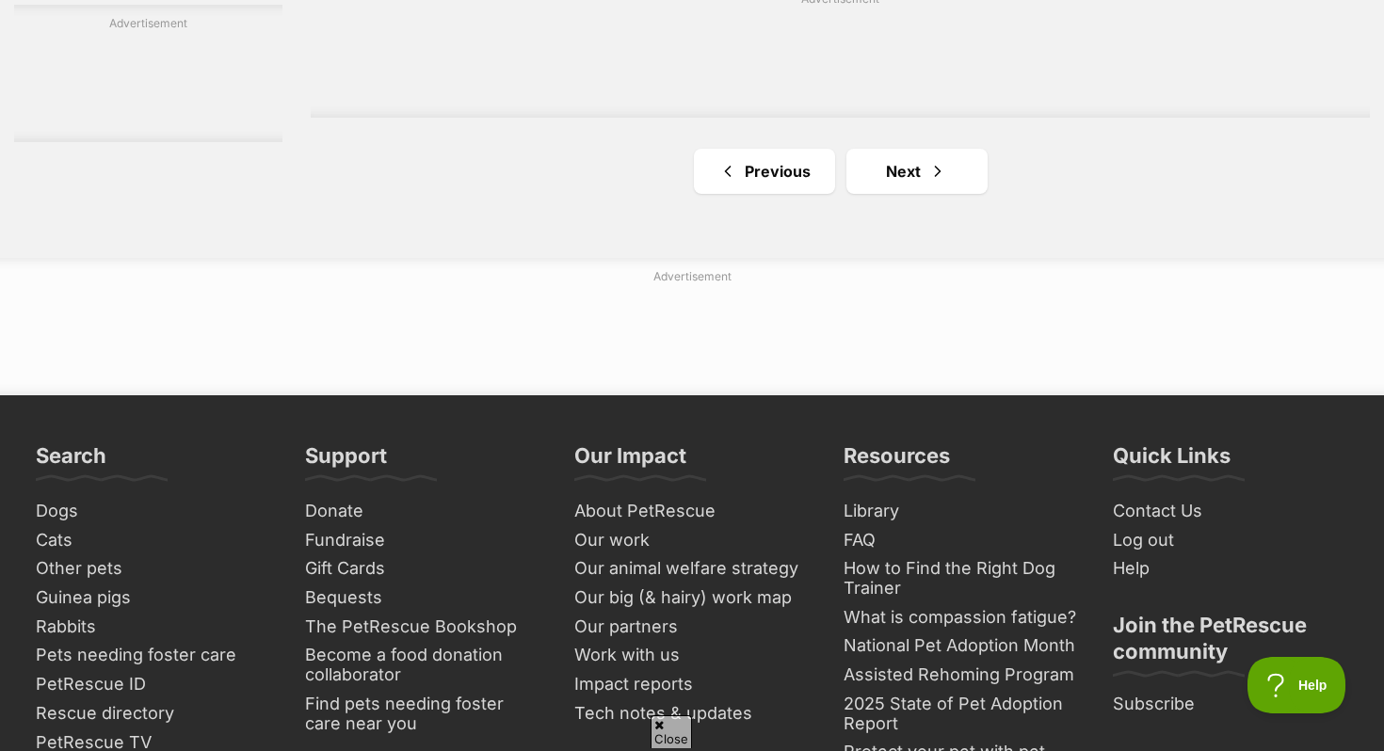
scroll to position [3666, 0]
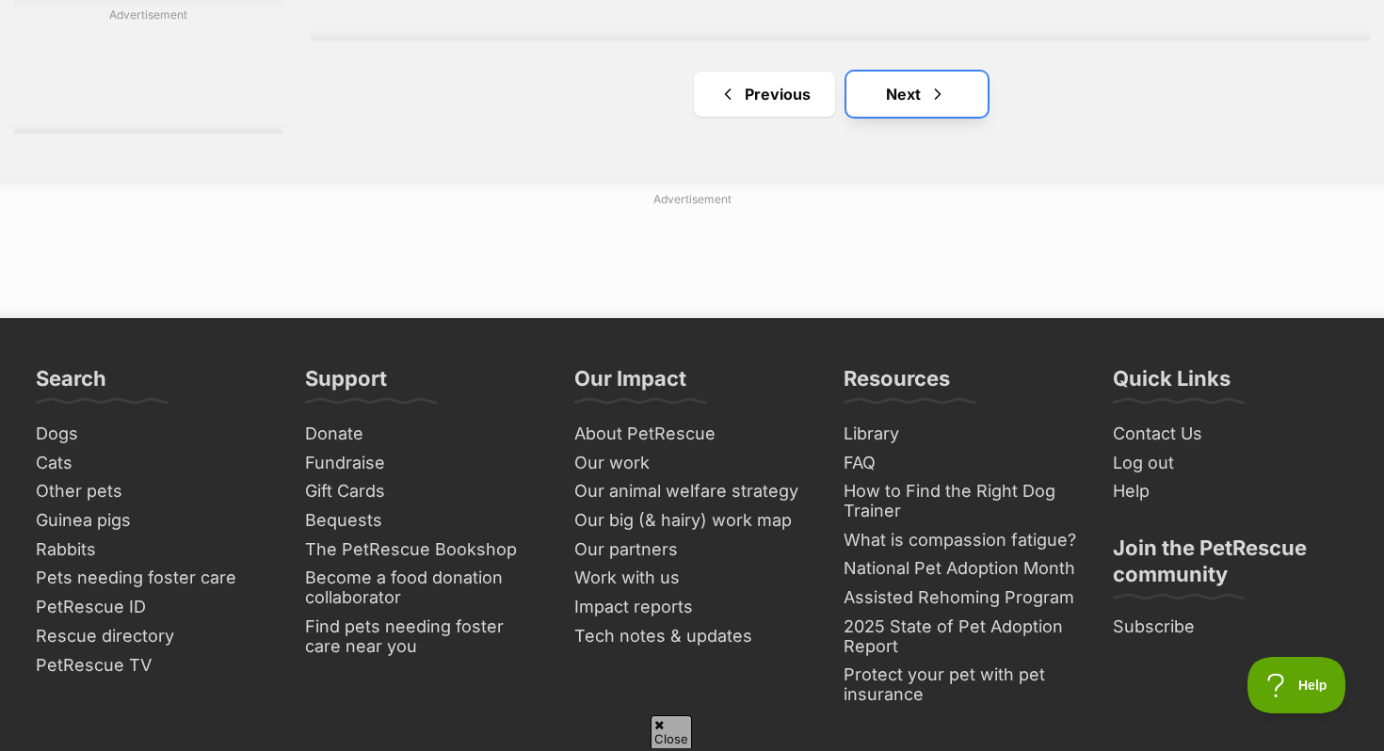
click at [905, 109] on link "Next" at bounding box center [916, 94] width 141 height 45
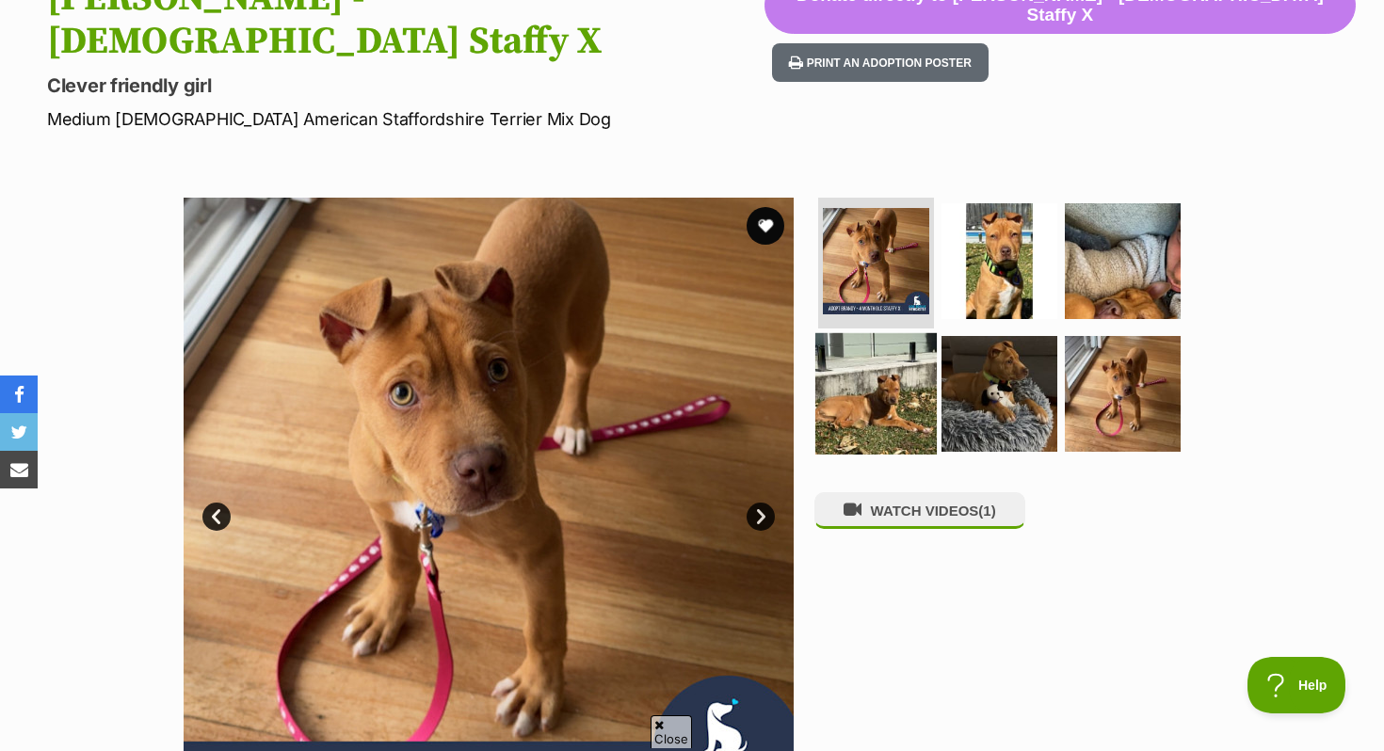
click at [902, 333] on img at bounding box center [875, 393] width 121 height 121
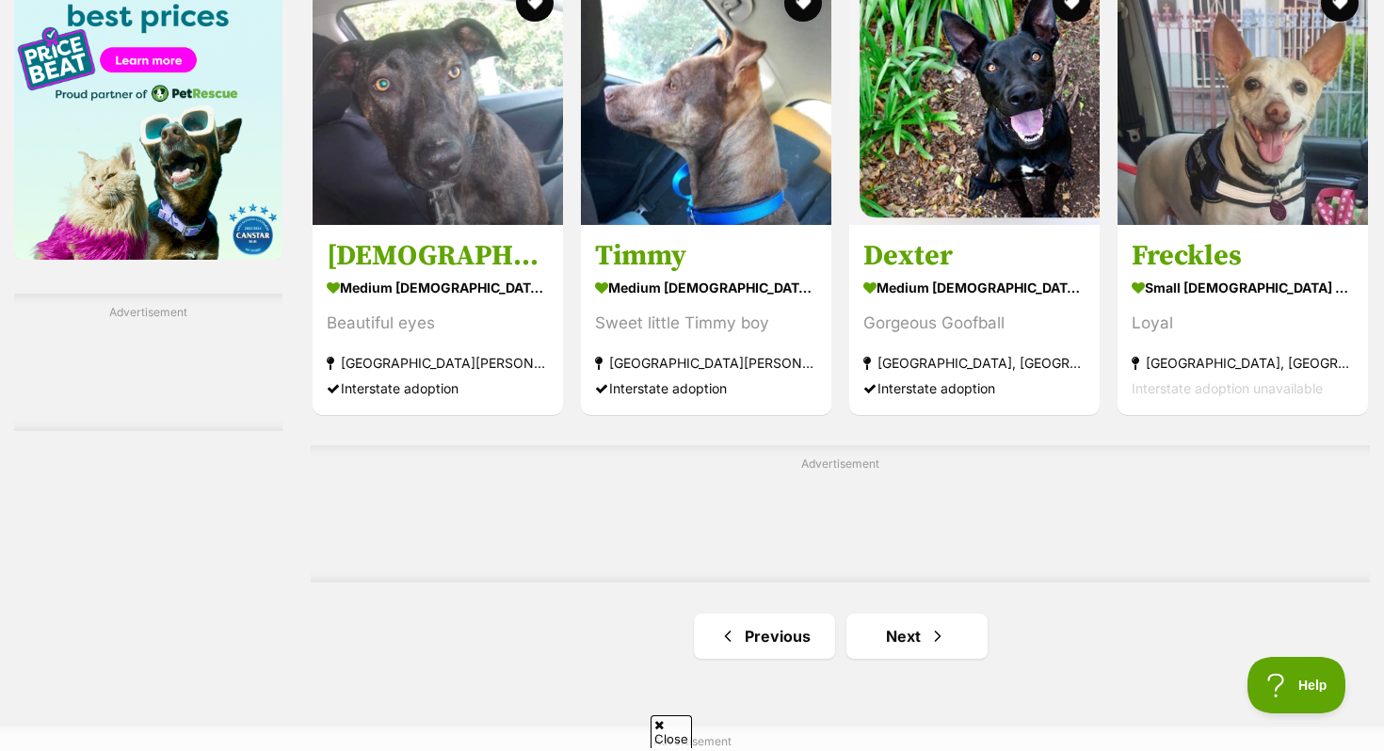
scroll to position [3318, 0]
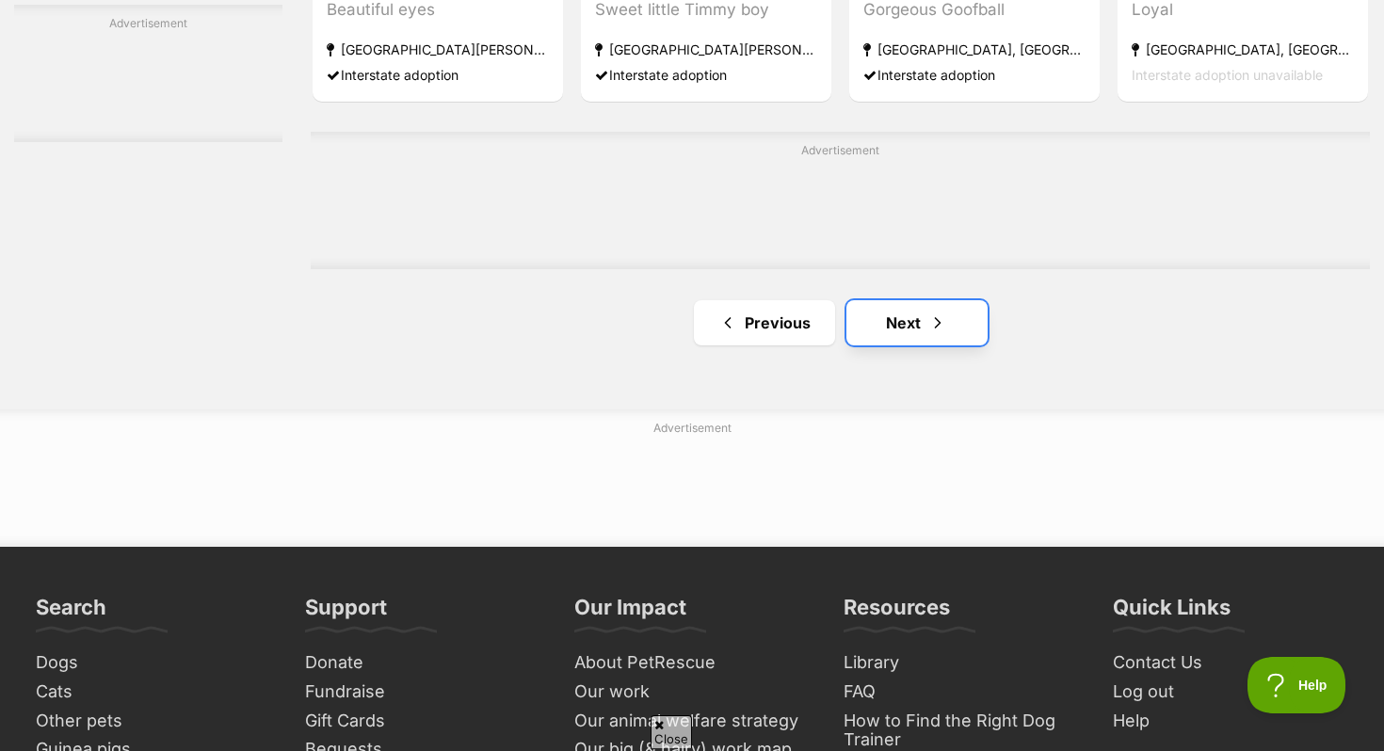
click at [905, 335] on link "Next" at bounding box center [916, 322] width 141 height 45
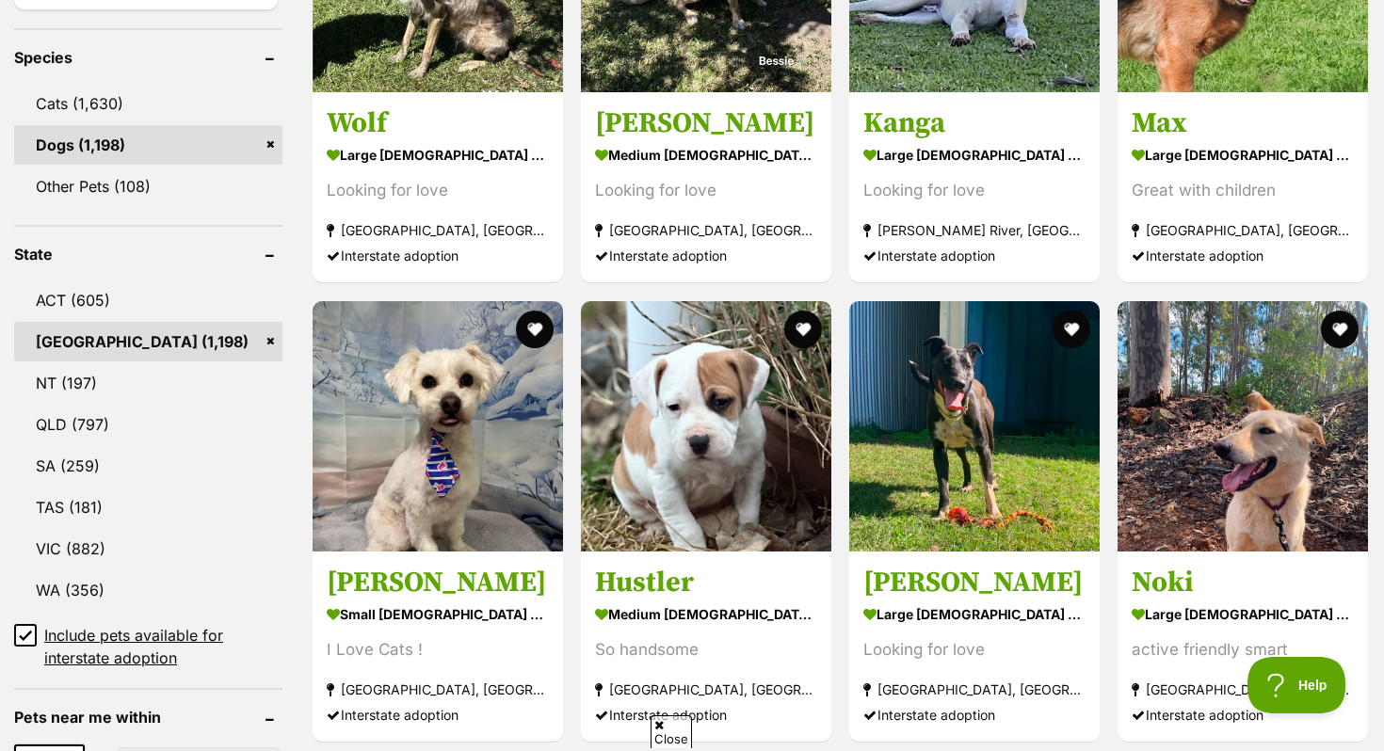
scroll to position [777, 0]
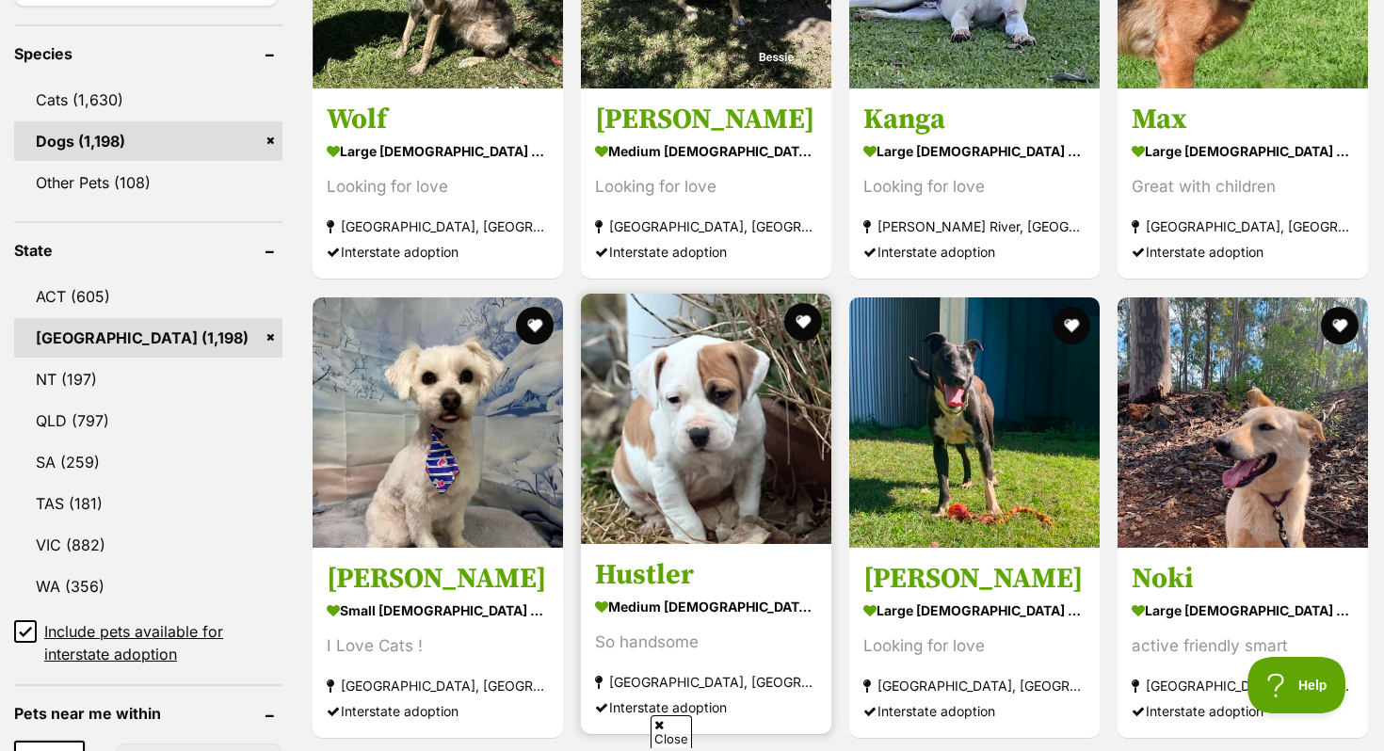
click at [754, 414] on img at bounding box center [706, 419] width 250 height 250
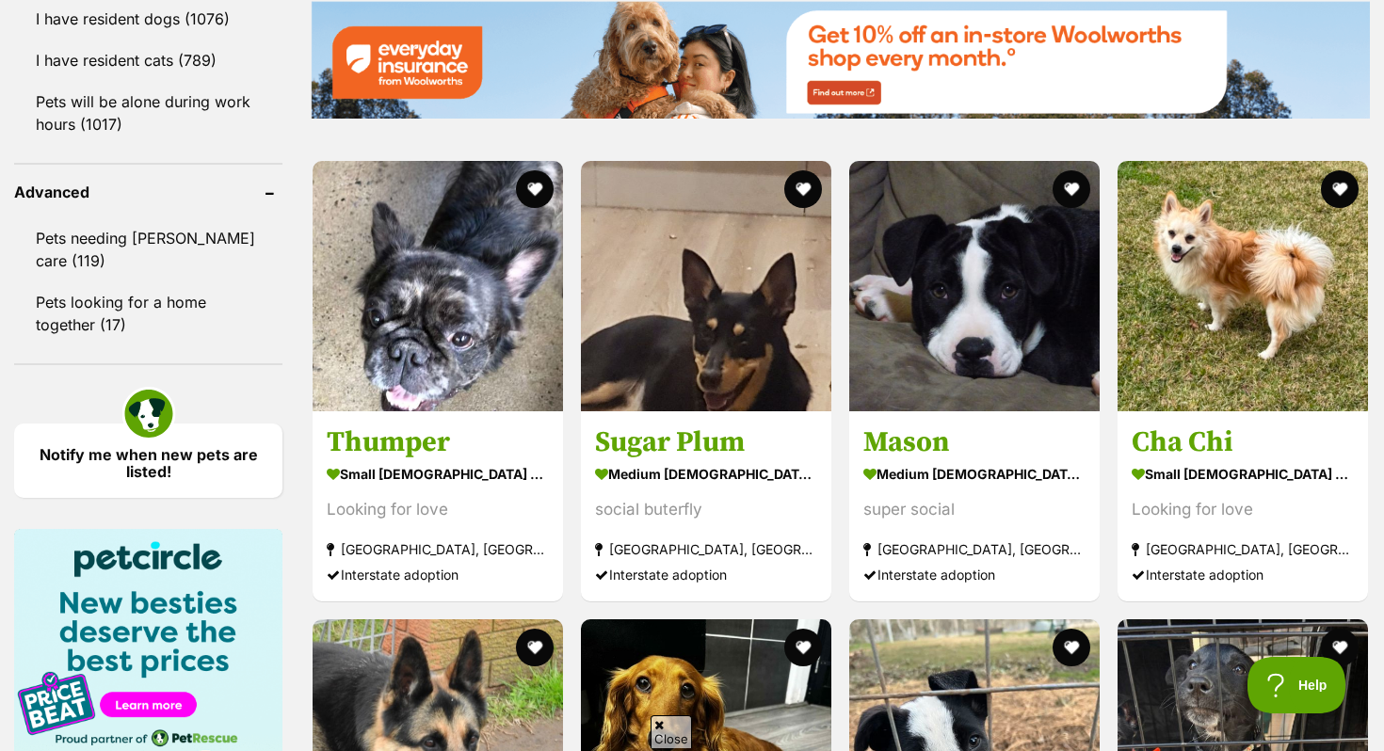
scroll to position [2420, 0]
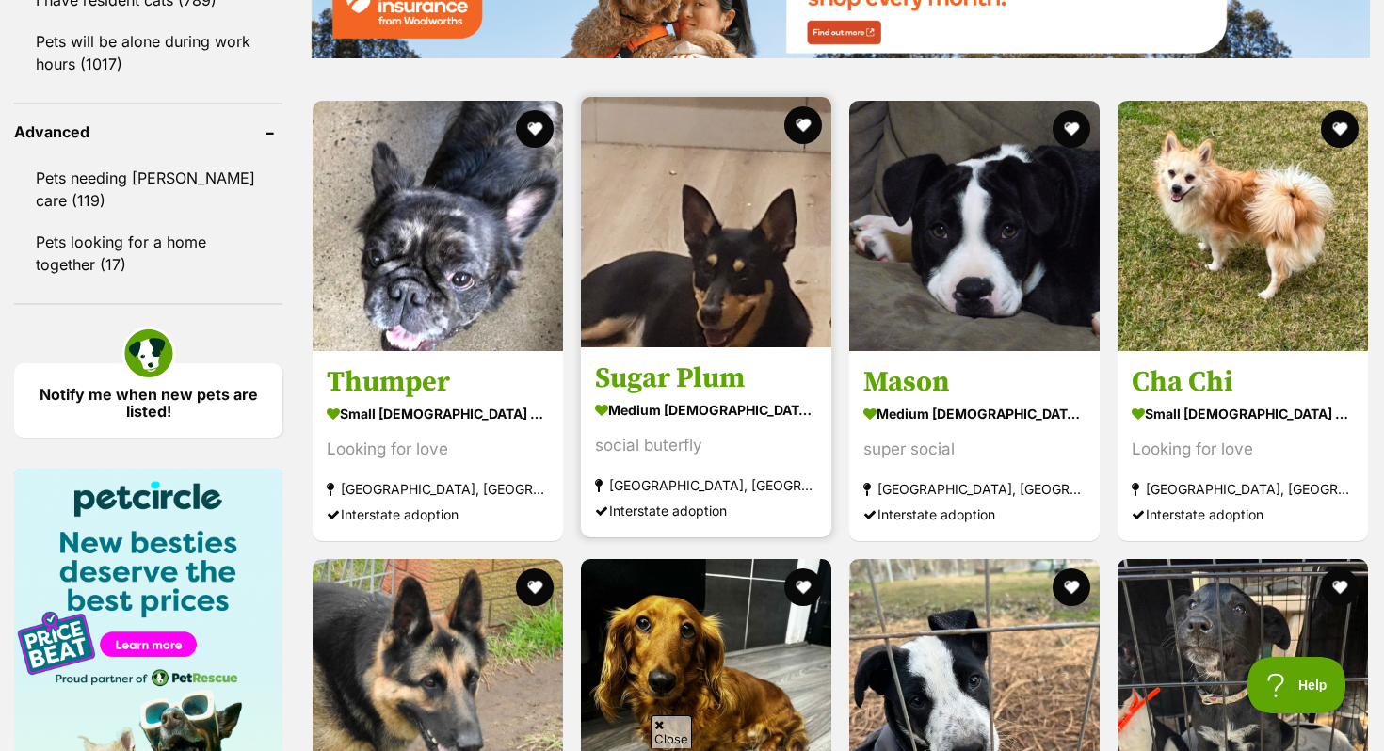
click at [767, 210] on img at bounding box center [706, 222] width 250 height 250
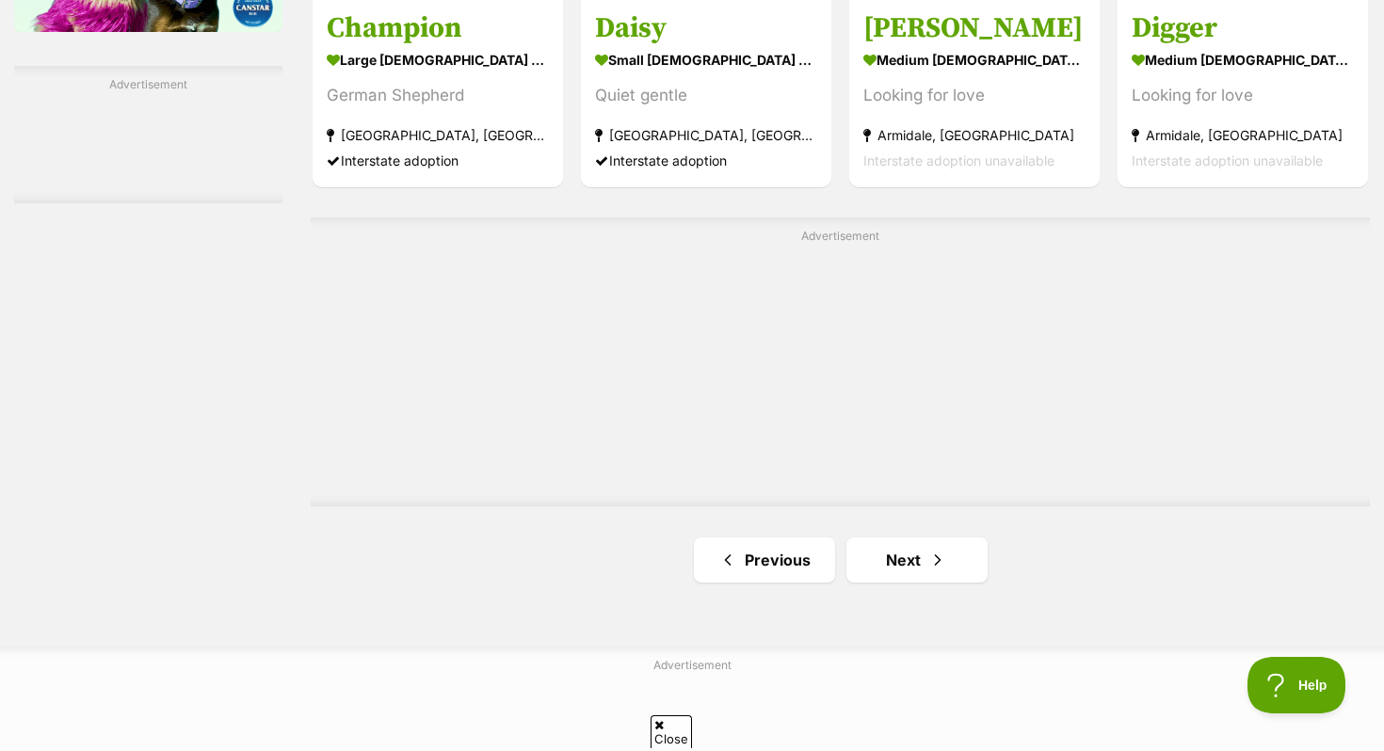
scroll to position [3289, 0]
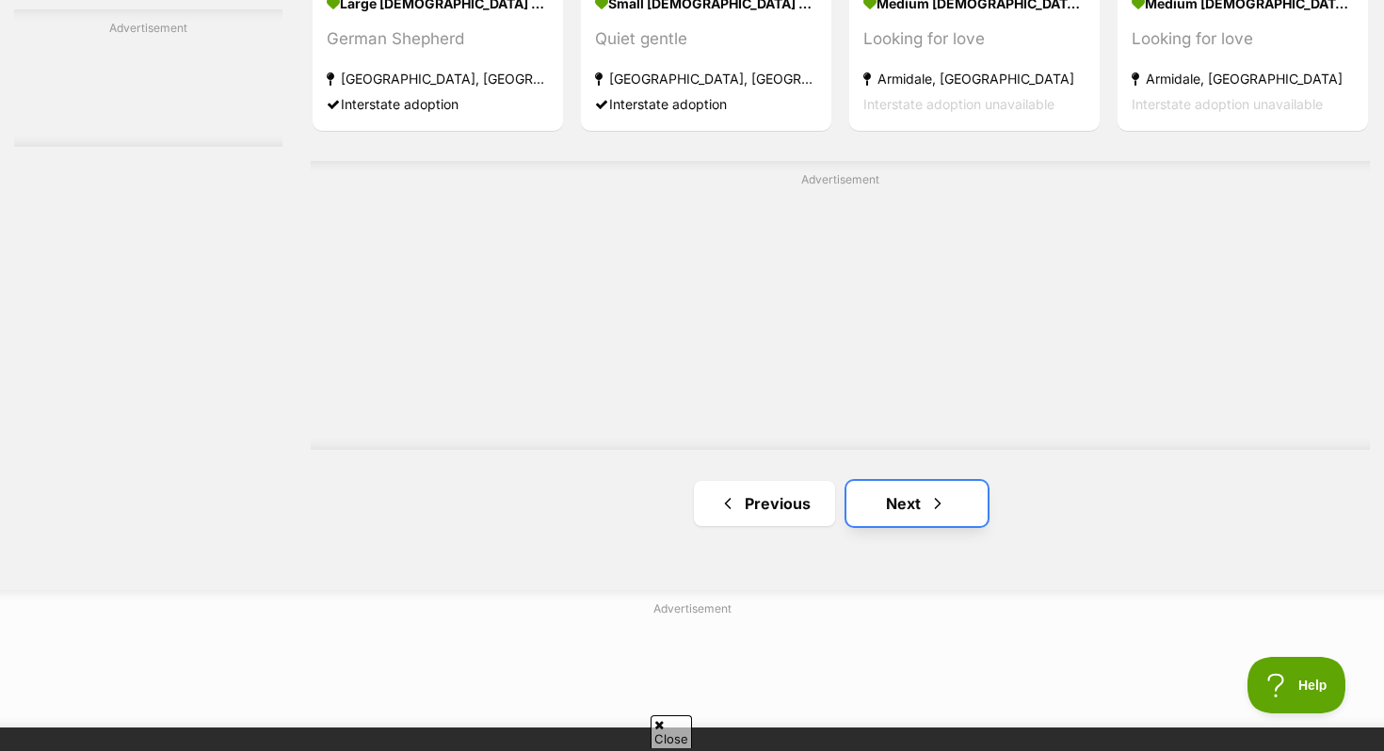
click at [883, 488] on link "Next" at bounding box center [916, 503] width 141 height 45
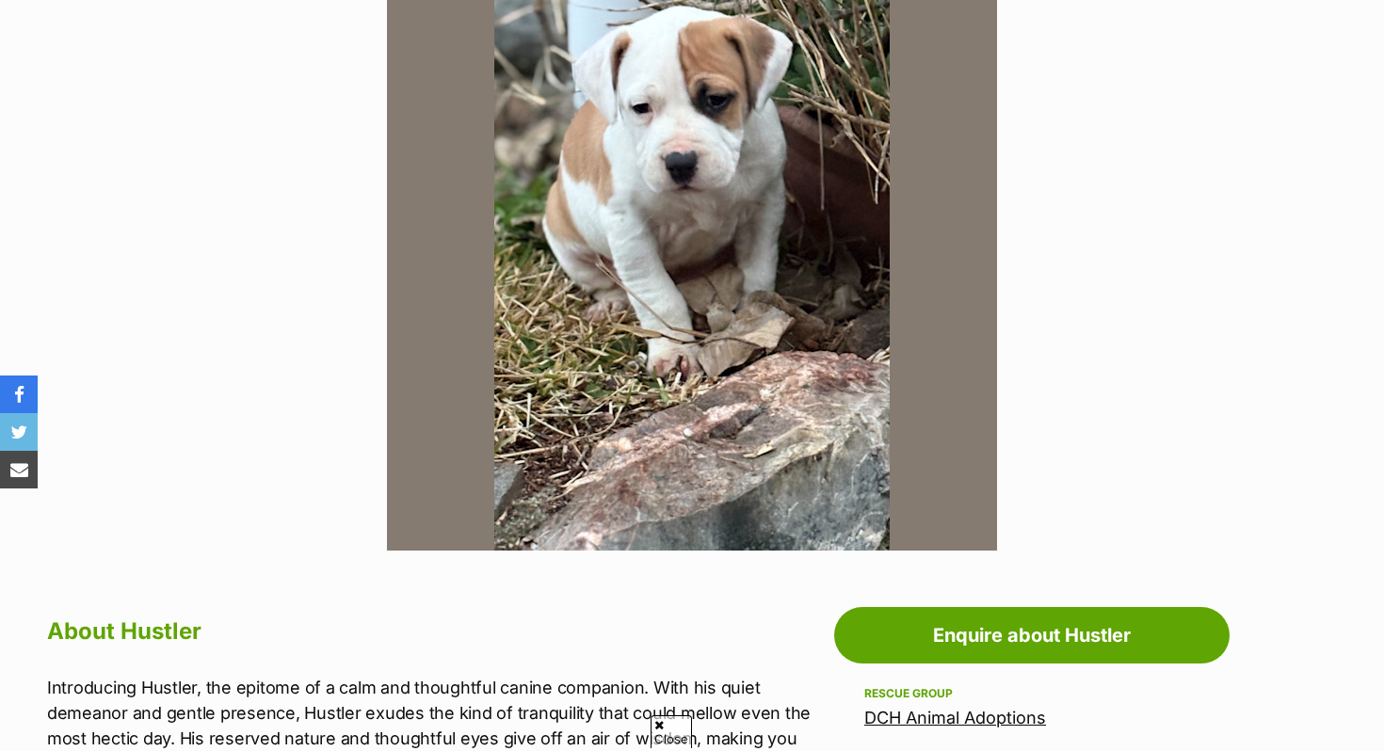
scroll to position [390, 0]
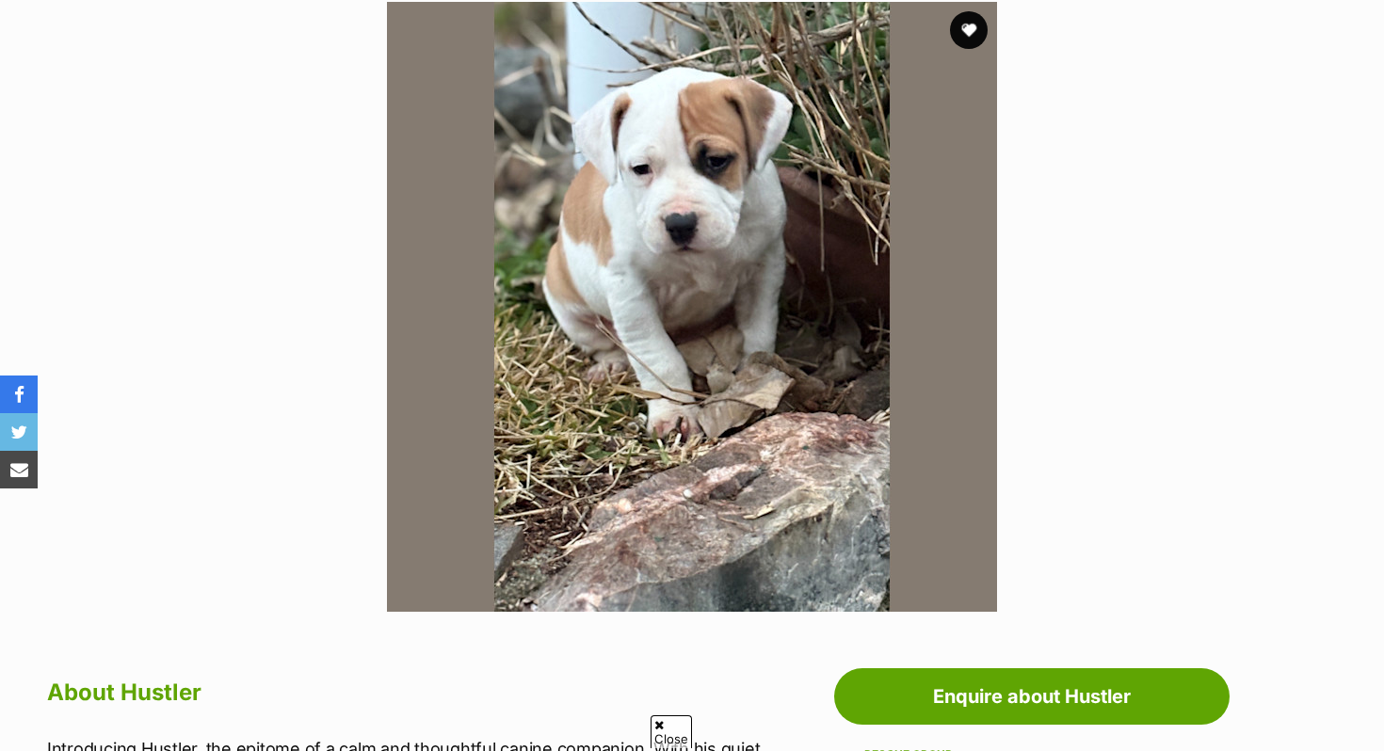
click at [754, 414] on img at bounding box center [692, 307] width 610 height 610
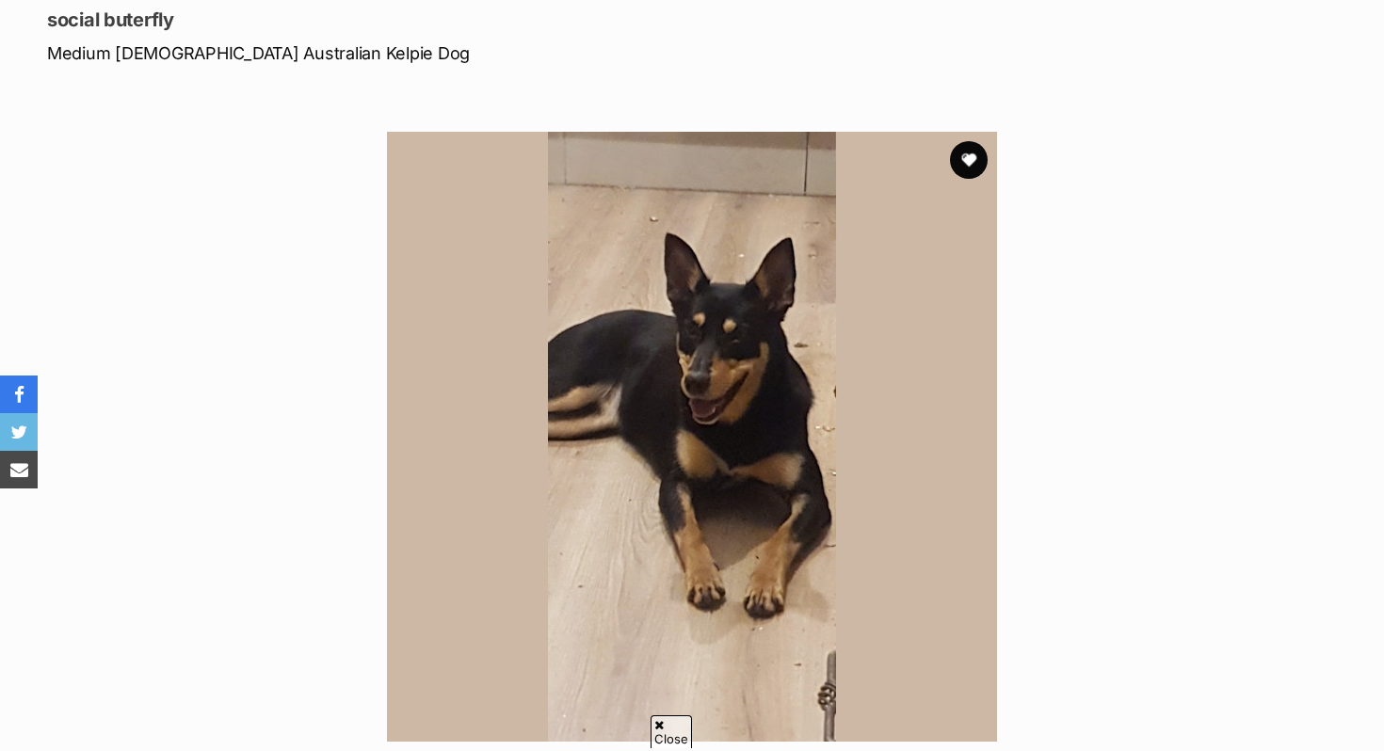
scroll to position [267, 0]
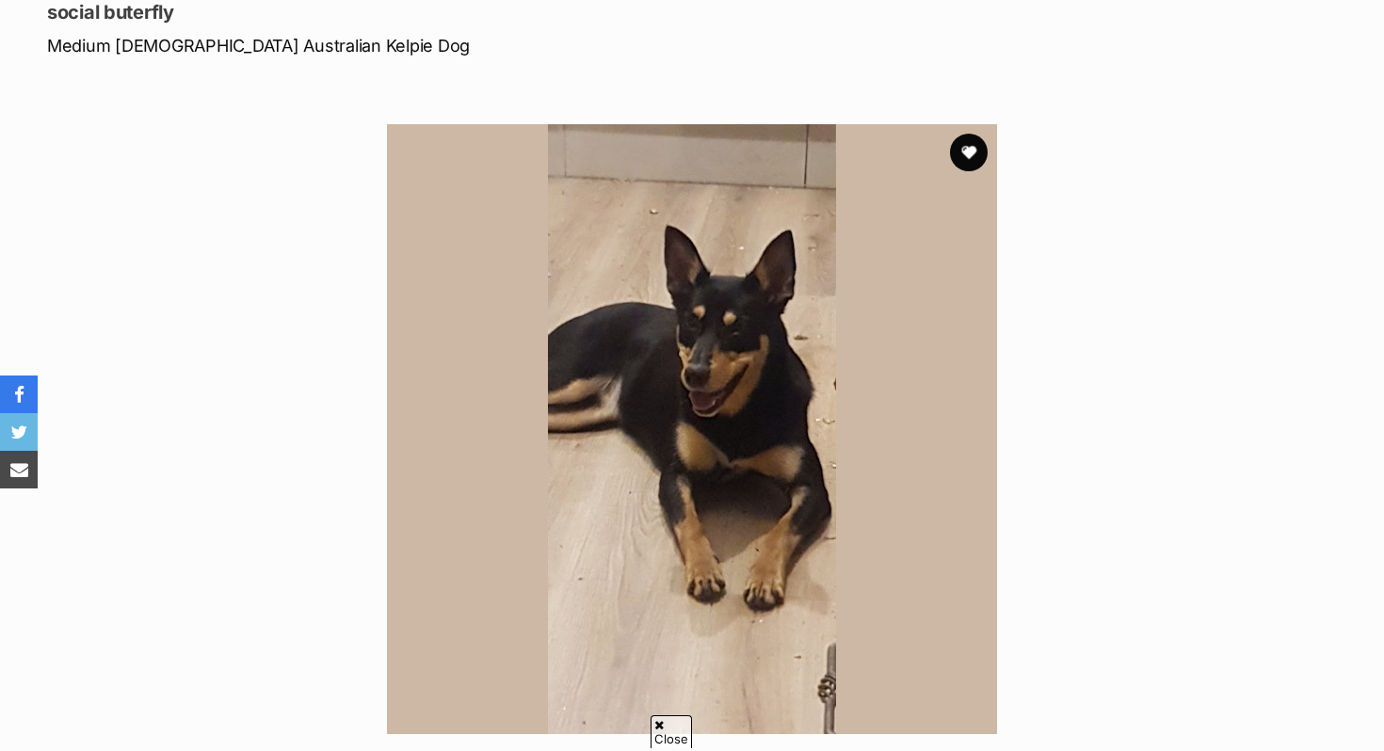
click at [661, 449] on img at bounding box center [692, 429] width 610 height 610
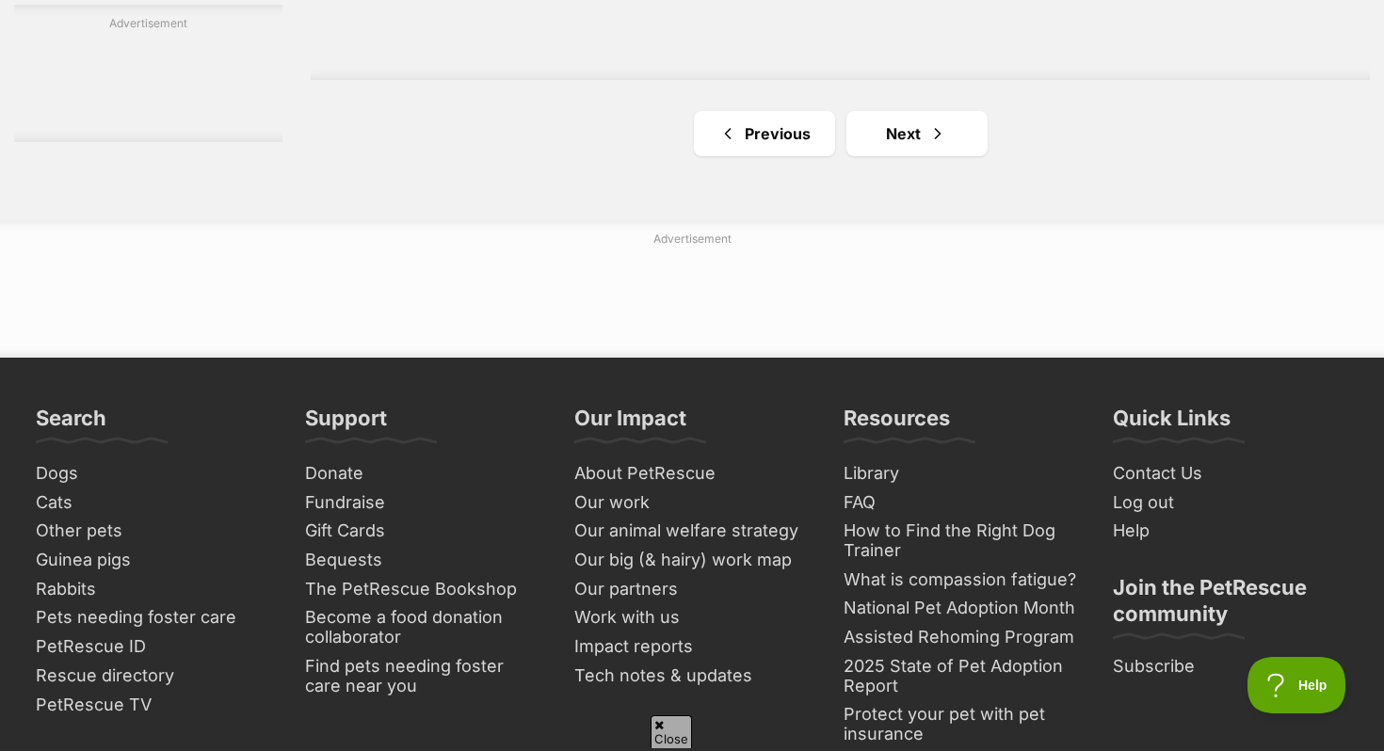
scroll to position [3689, 0]
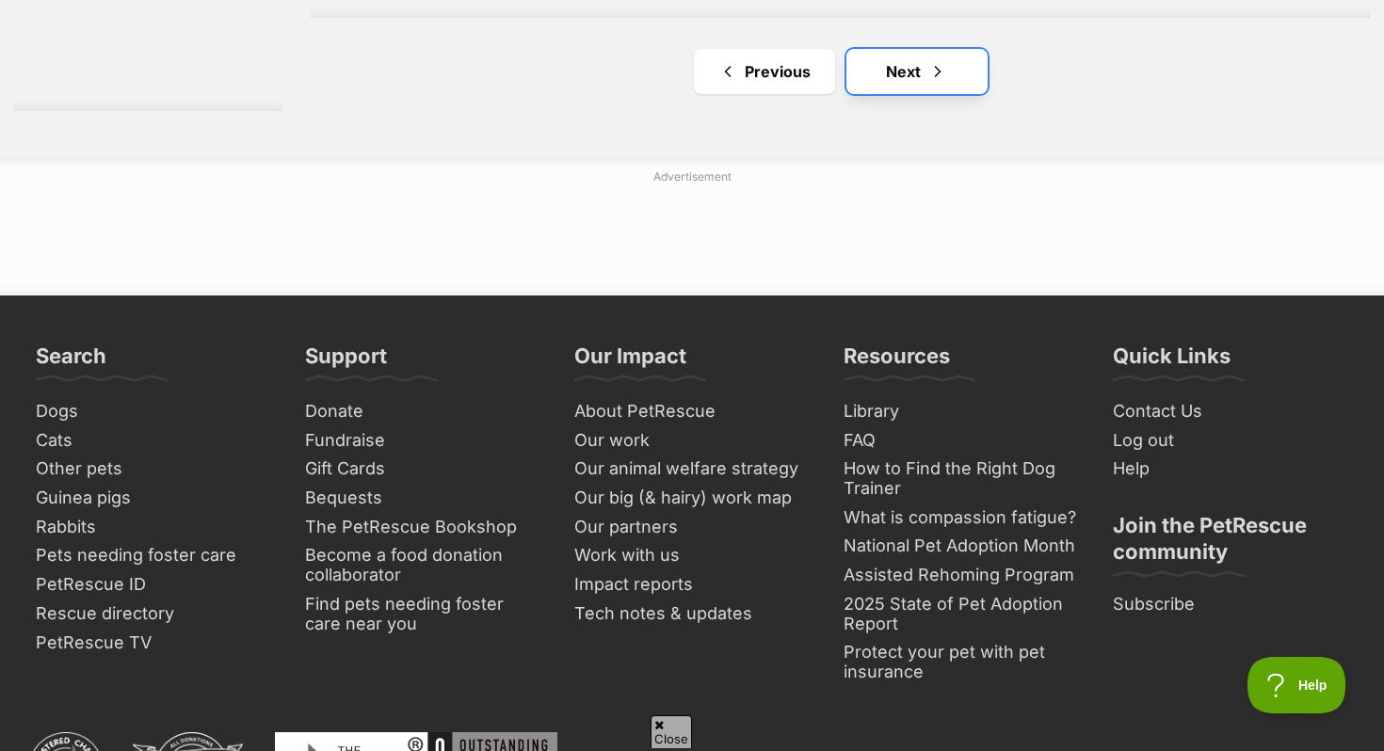
click at [940, 88] on link "Next" at bounding box center [916, 71] width 141 height 45
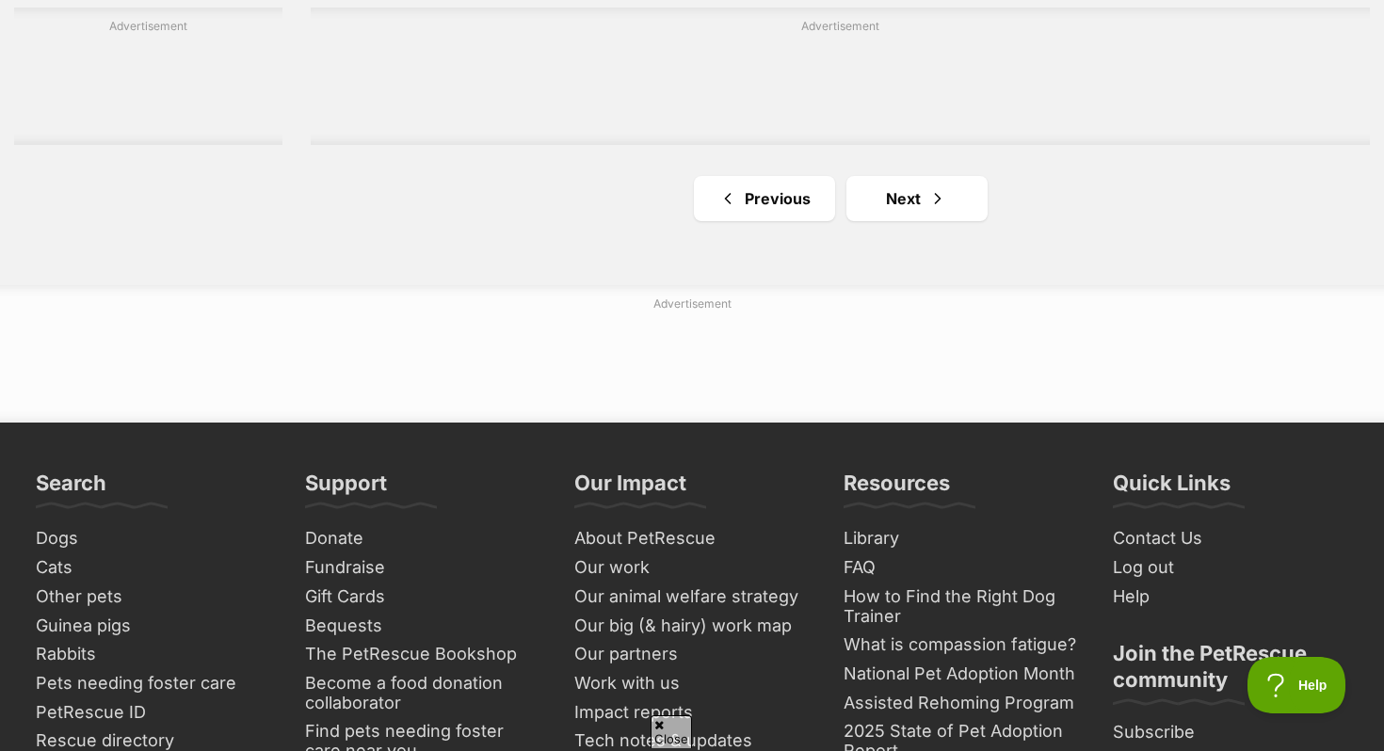
scroll to position [3289, 0]
